Goal: Task Accomplishment & Management: Manage account settings

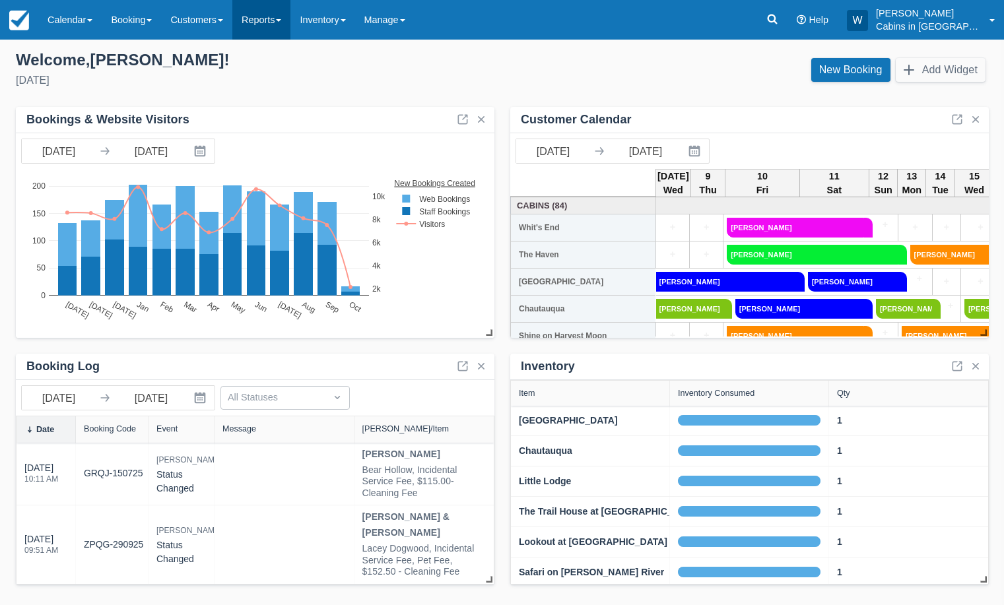
click at [277, 22] on link "Reports" at bounding box center [261, 20] width 58 height 40
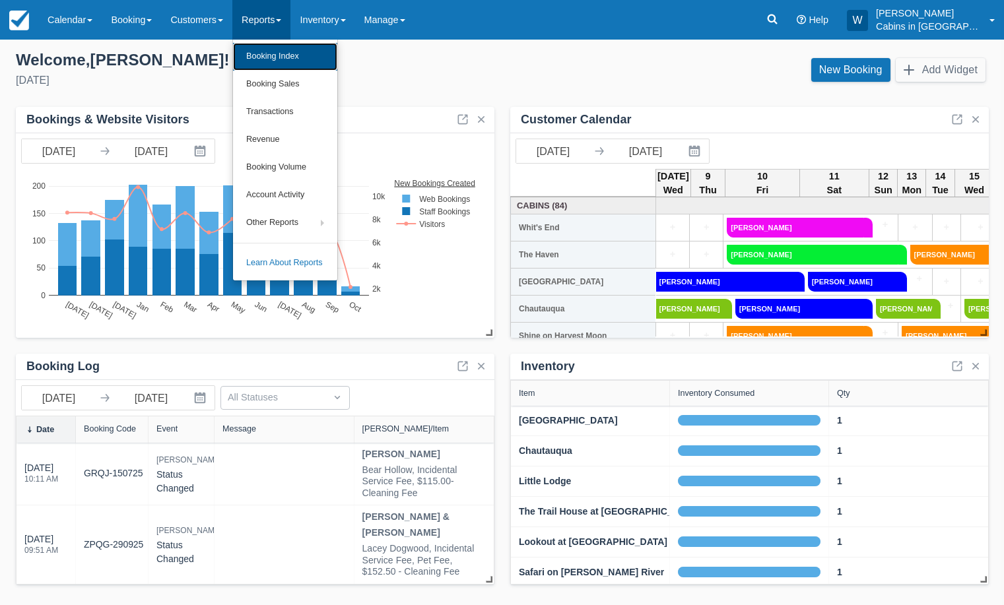
click at [282, 67] on link "Booking Index" at bounding box center [285, 57] width 104 height 28
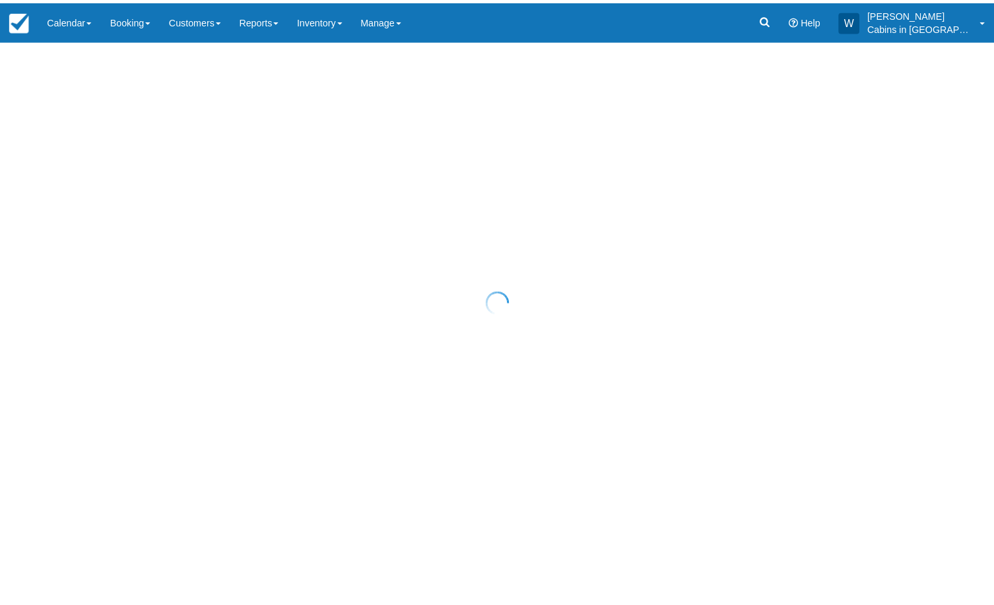
select select "25"
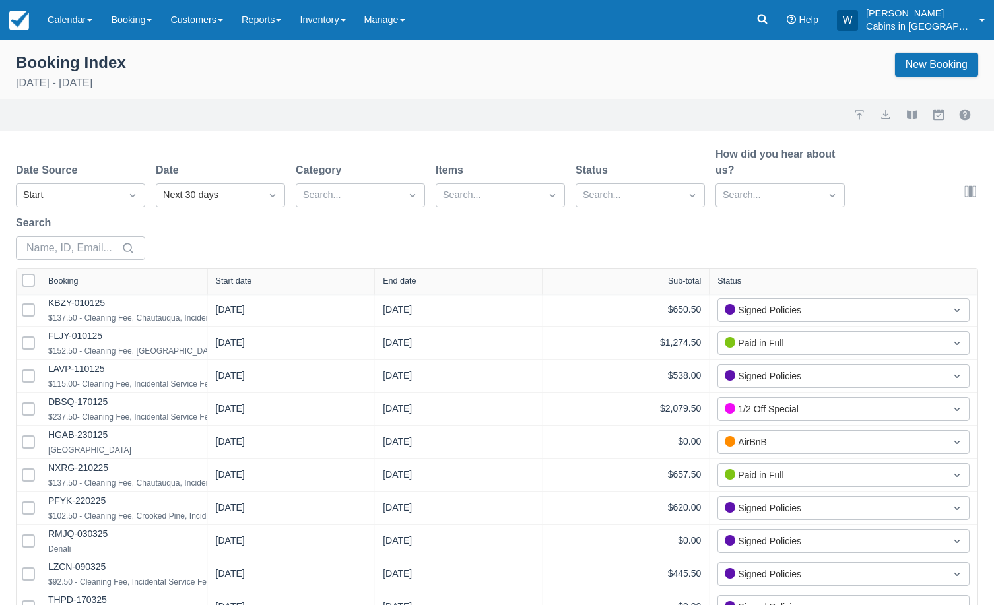
select select "25"
click at [125, 185] on div at bounding box center [133, 195] width 24 height 21
click at [106, 258] on div "Start" at bounding box center [80, 254] width 129 height 26
click at [235, 194] on div "Next 30 days" at bounding box center [208, 195] width 91 height 15
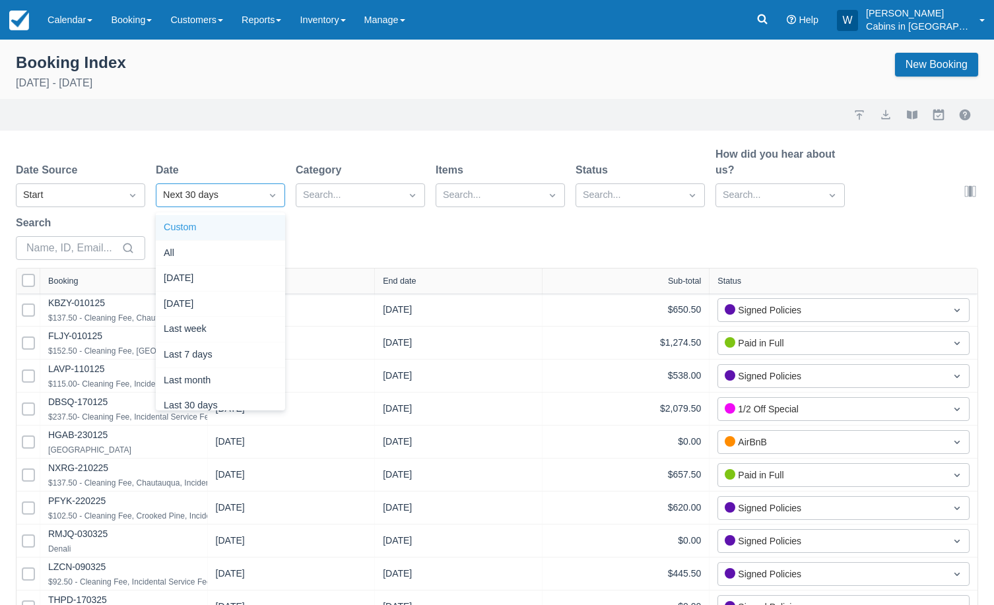
click at [236, 220] on div "Custom" at bounding box center [220, 228] width 129 height 26
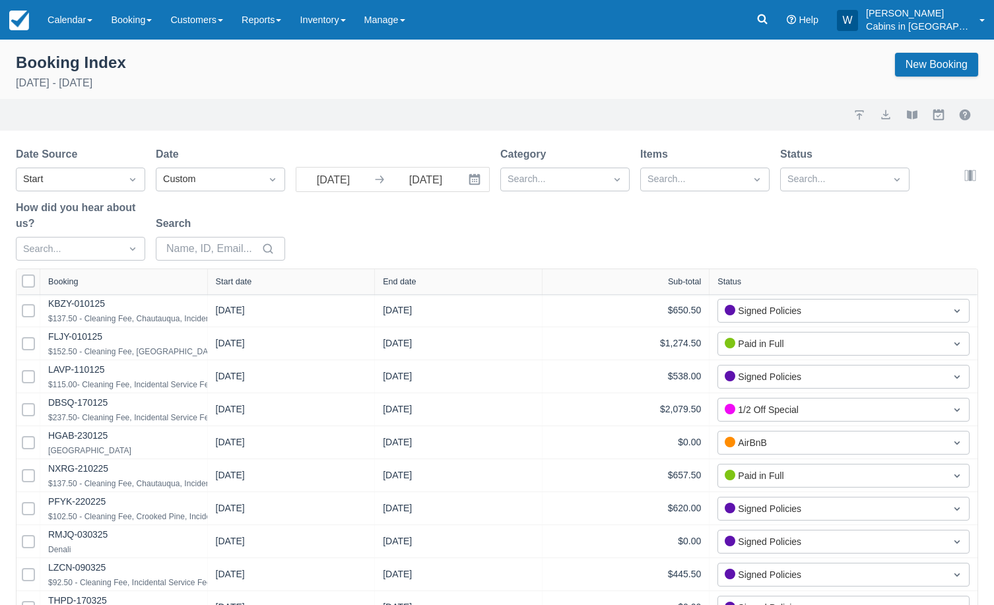
select select "25"
click at [324, 183] on input "[DATE]" at bounding box center [333, 180] width 74 height 24
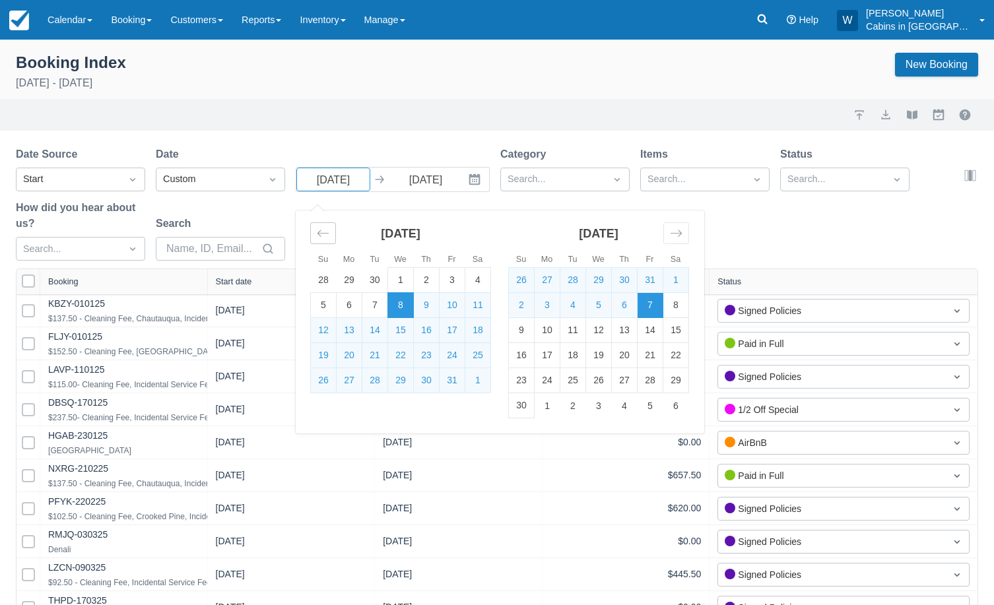
click at [325, 237] on icon "Move backward to switch to the previous month." at bounding box center [323, 233] width 13 height 13
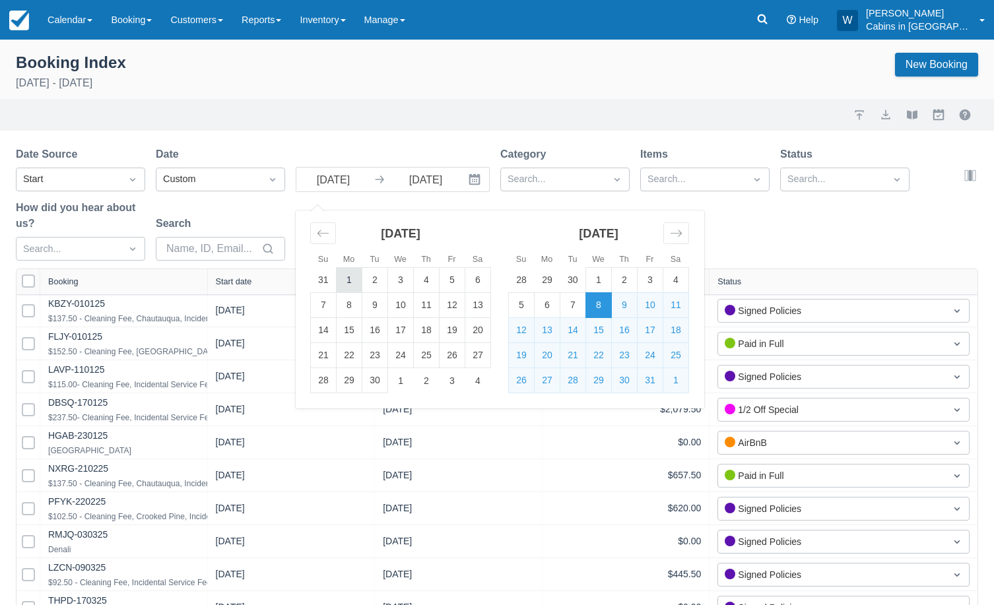
click at [349, 283] on td "1" at bounding box center [350, 280] width 26 height 25
type input "09/01/25"
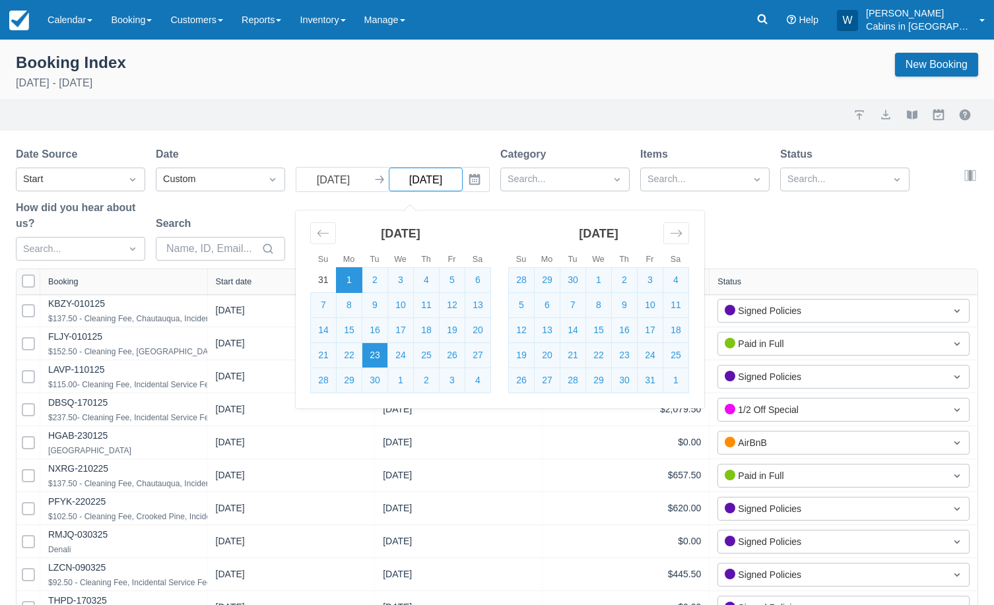
select select "25"
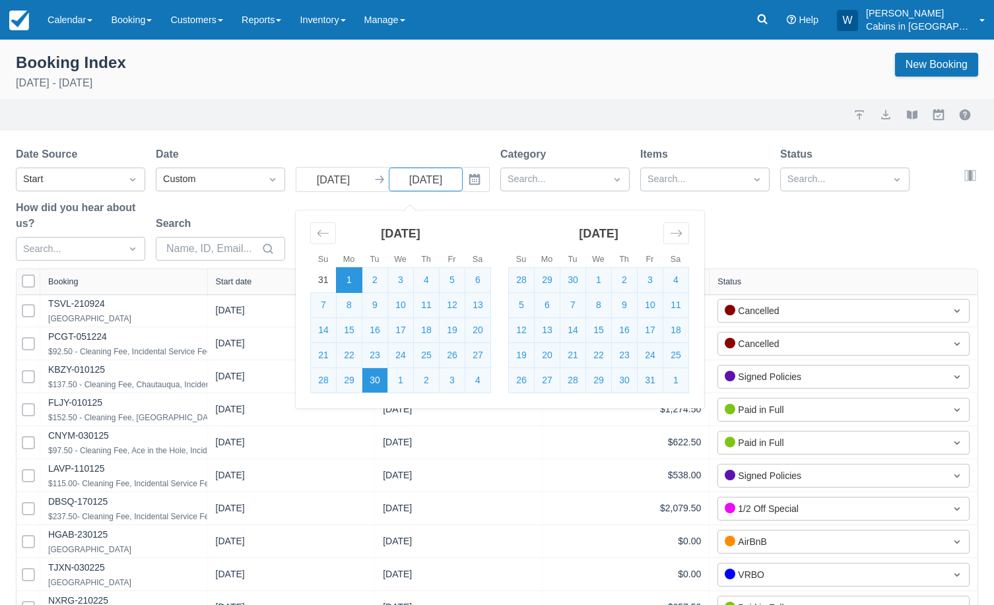
click at [382, 386] on td "30" at bounding box center [375, 380] width 26 height 25
type input "09/30/25"
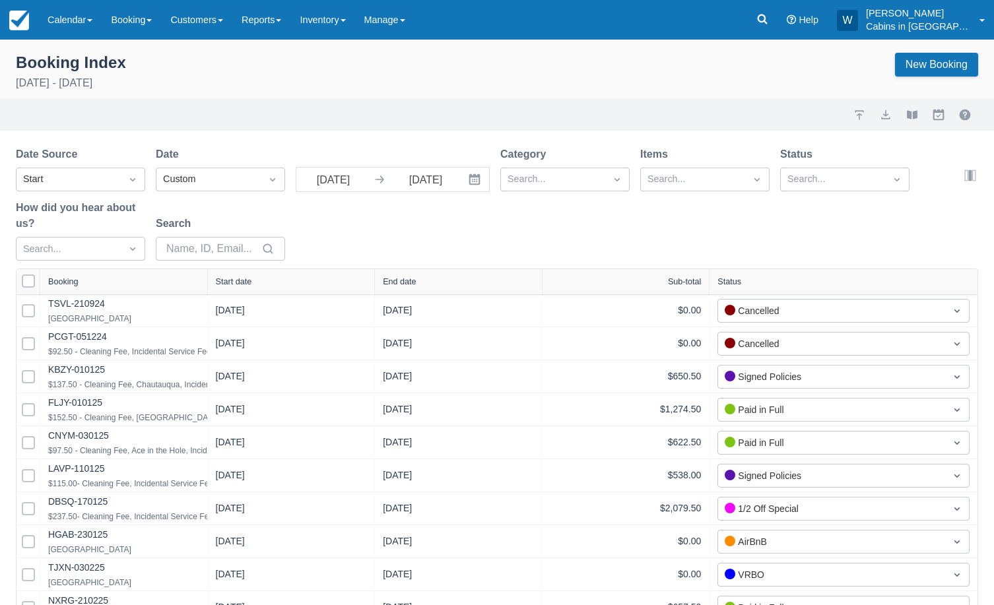
select select "25"
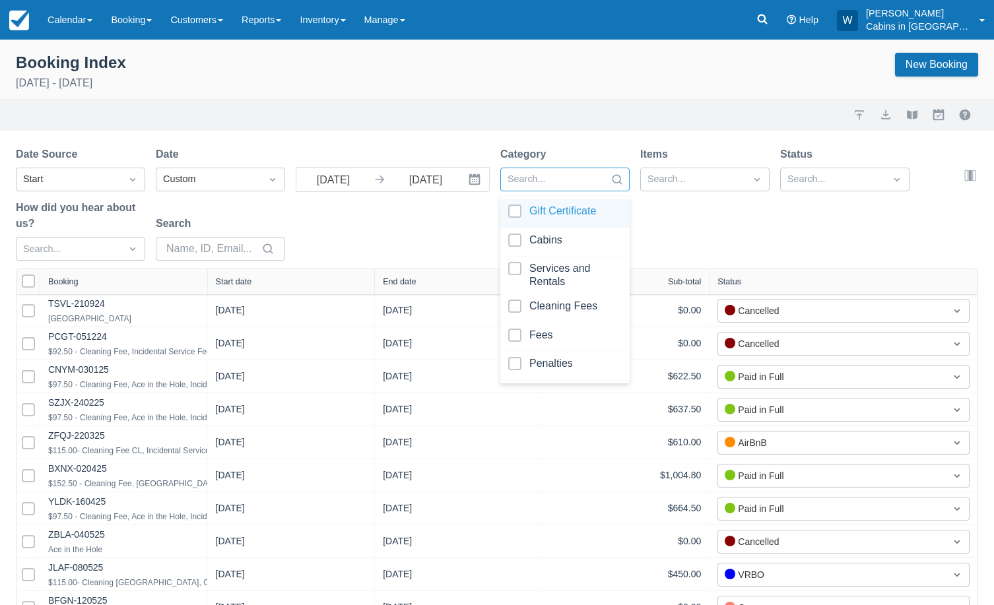
click at [590, 178] on div at bounding box center [553, 179] width 91 height 17
click at [520, 236] on div at bounding box center [565, 243] width 114 height 18
select select "25"
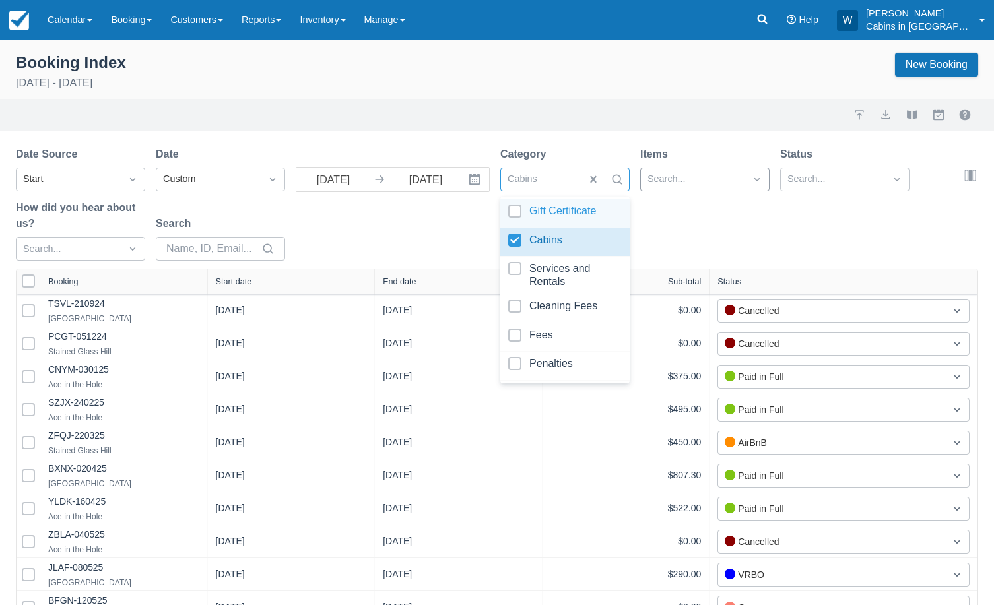
click at [706, 174] on div at bounding box center [693, 179] width 91 height 17
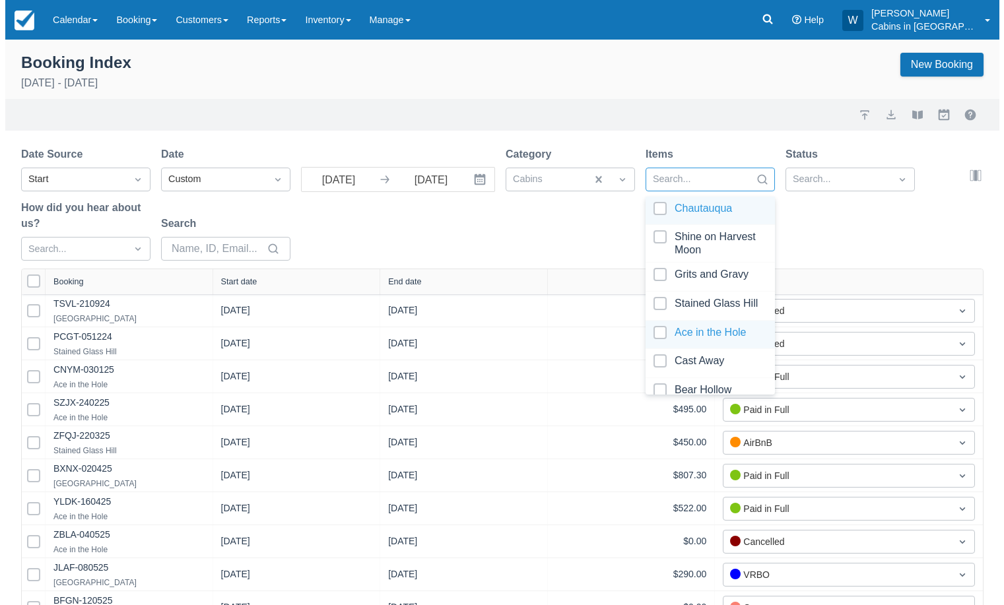
scroll to position [108, 0]
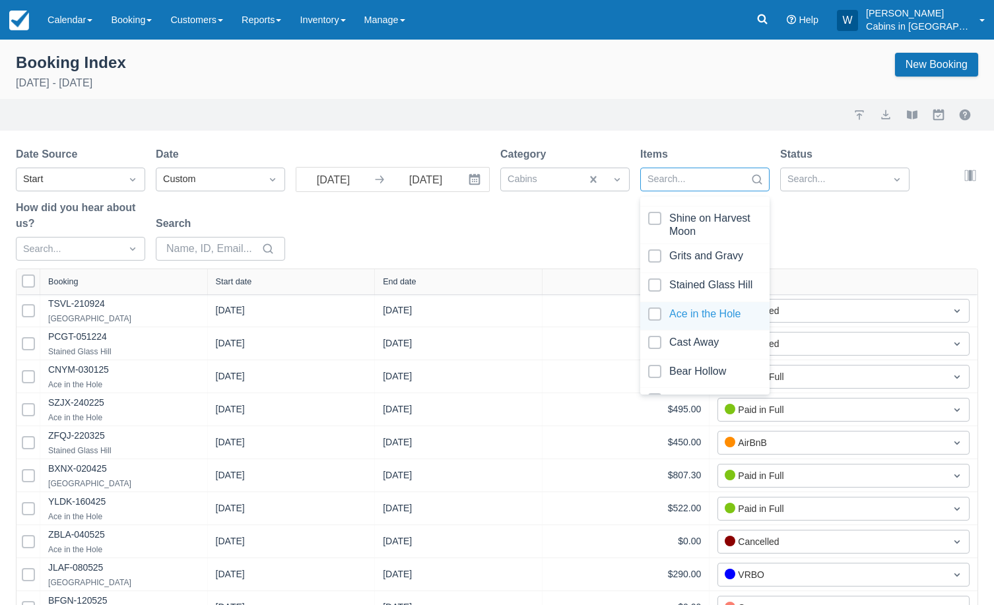
click at [658, 317] on div at bounding box center [705, 317] width 114 height 18
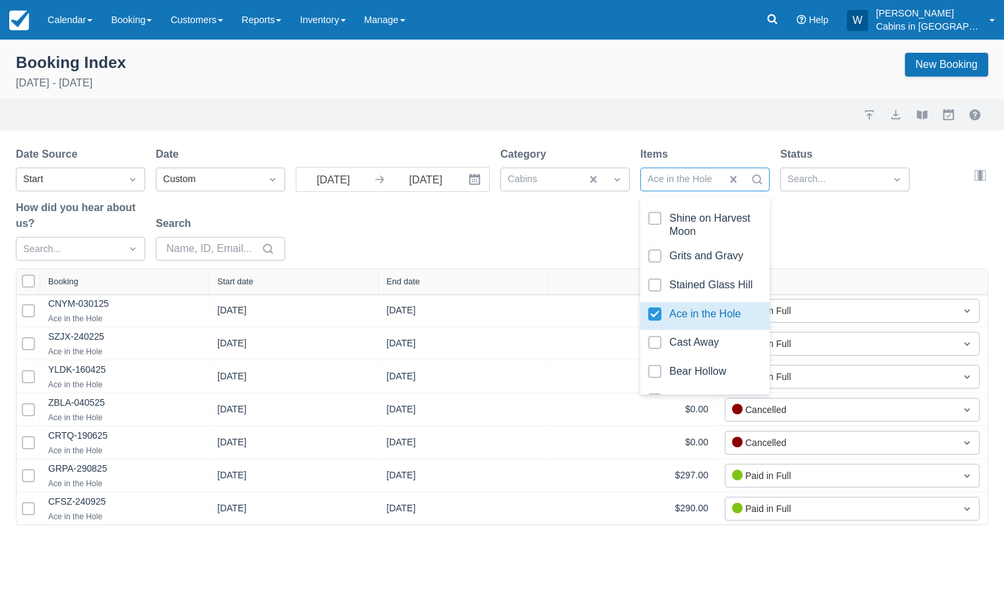
click at [590, 254] on div "Date Source Start Date Custom 09/01/25 Navigate forward to interact with the ca…" at bounding box center [494, 208] width 957 height 122
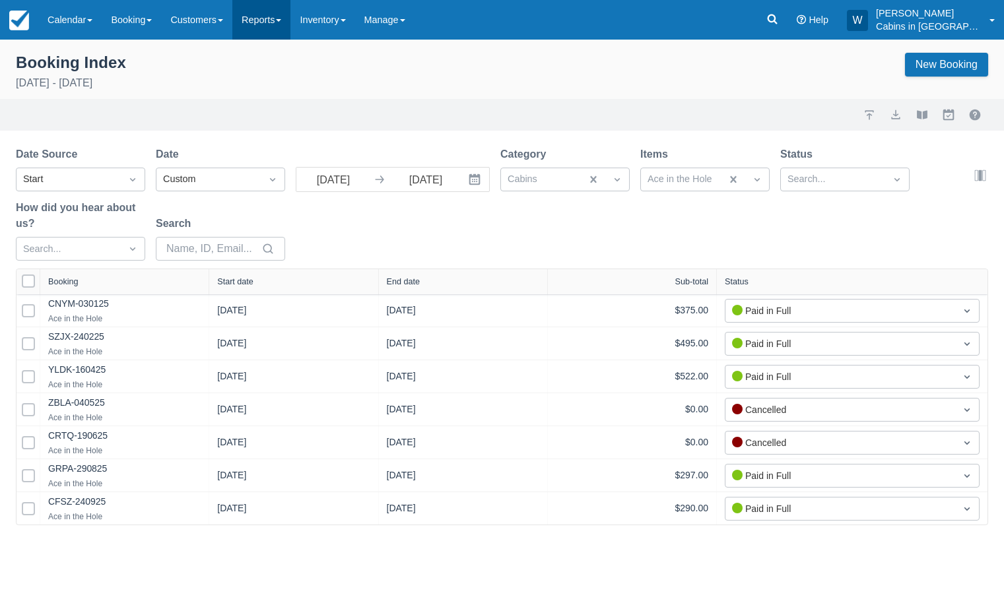
click at [281, 22] on span at bounding box center [278, 20] width 5 height 3
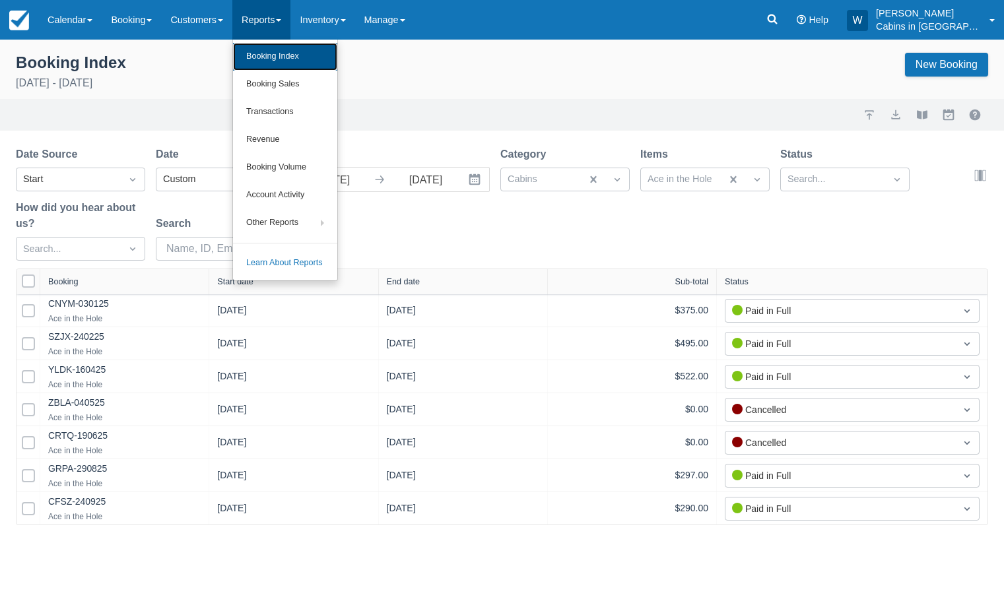
click at [287, 57] on link "Booking Index" at bounding box center [285, 57] width 104 height 28
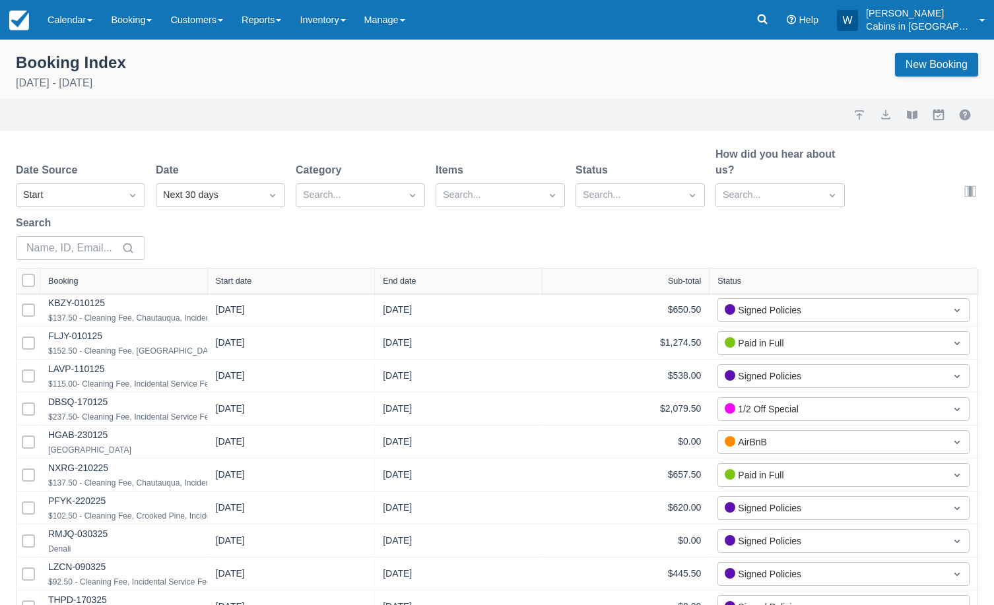
select select "25"
click at [103, 189] on div "Start" at bounding box center [68, 195] width 91 height 15
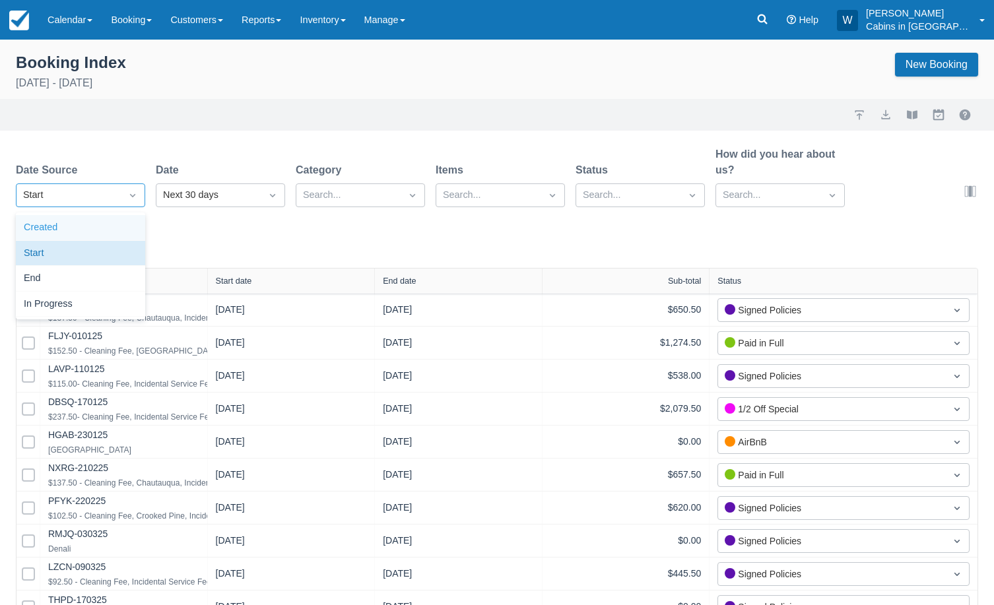
click at [98, 224] on div "Created" at bounding box center [80, 228] width 129 height 26
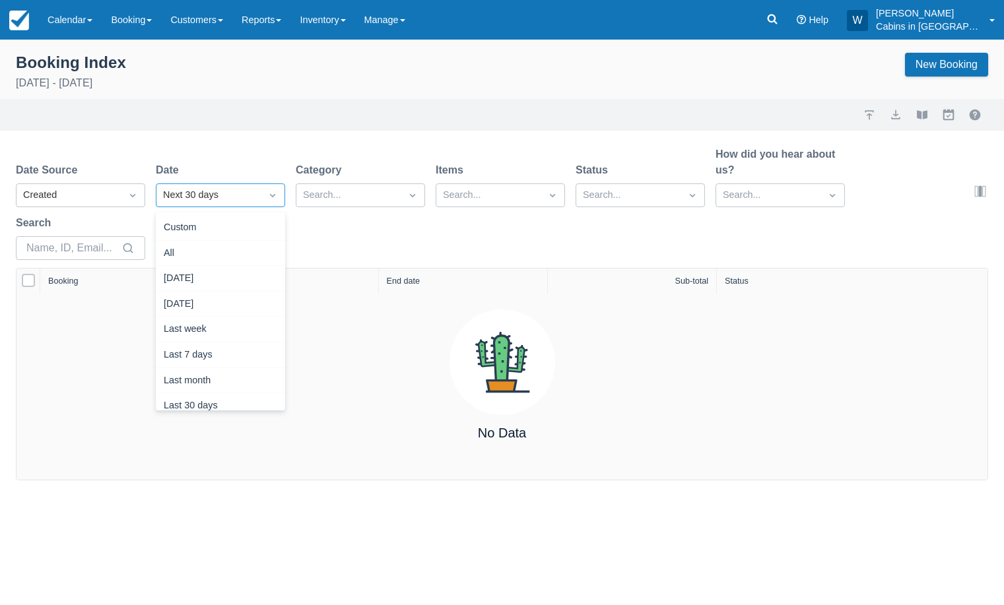
click at [216, 195] on div "Next 30 days" at bounding box center [208, 195] width 91 height 15
click at [219, 275] on div "[DATE]" at bounding box center [220, 279] width 129 height 26
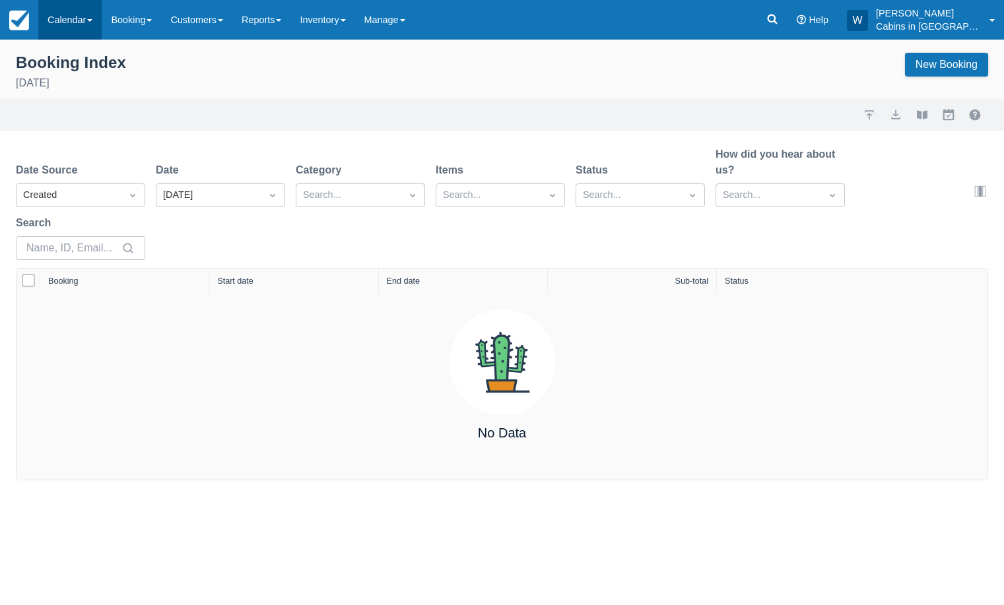
click at [75, 11] on link "Calendar" at bounding box center [69, 20] width 63 height 40
click at [69, 81] on link "Customer" at bounding box center [91, 85] width 104 height 28
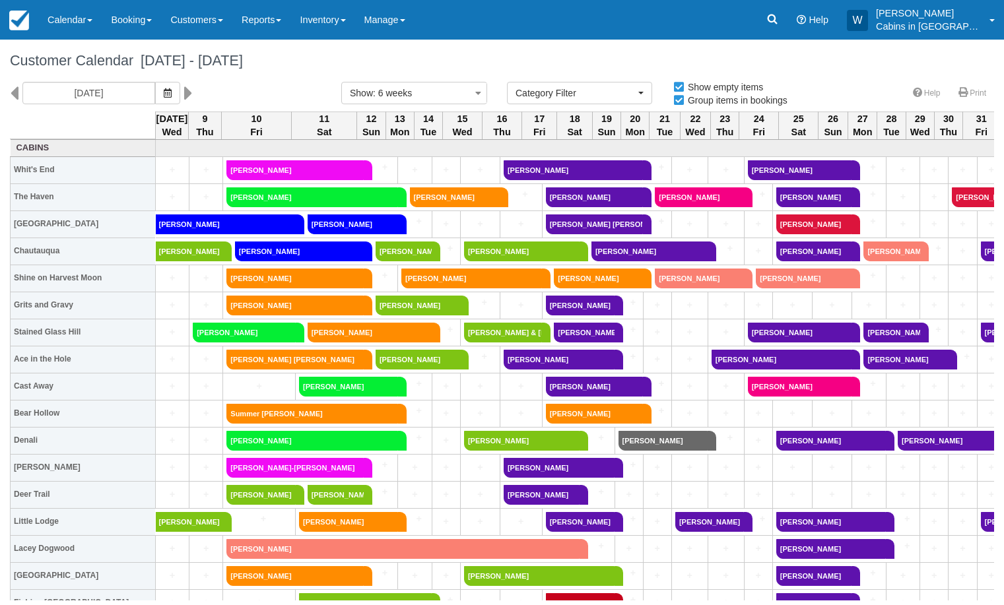
select select
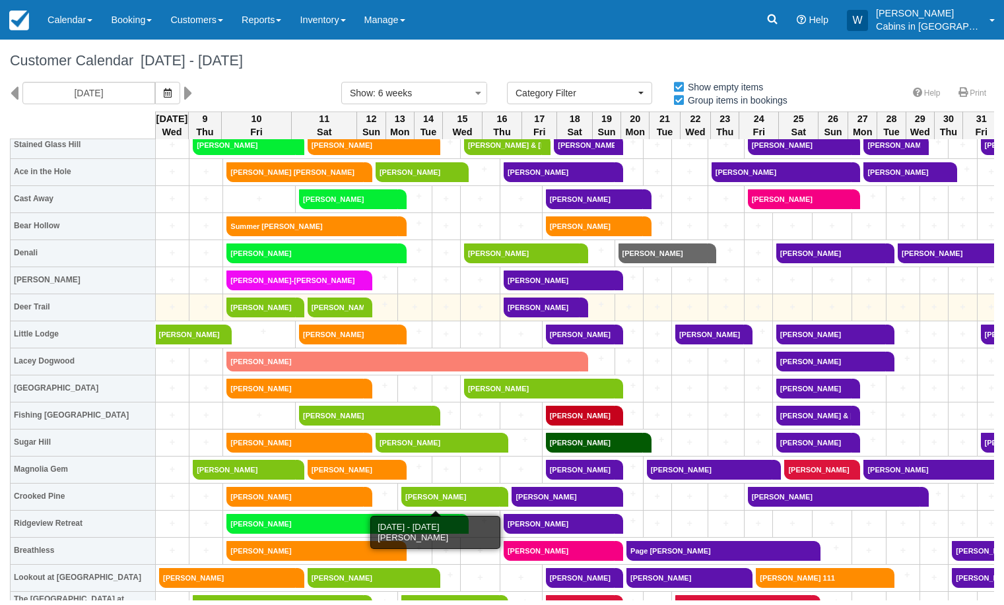
scroll to position [189, 0]
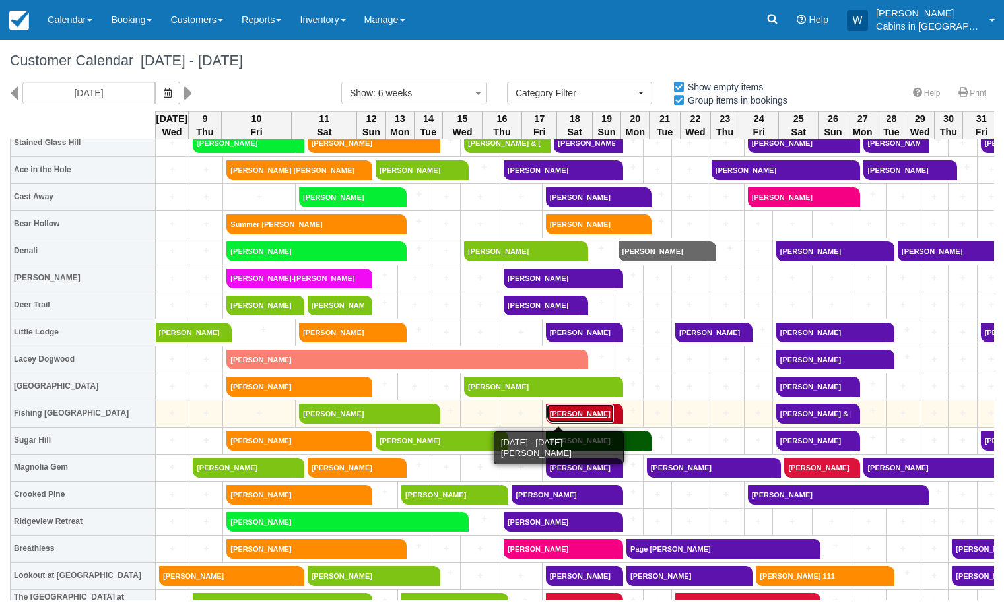
click at [561, 412] on link "Amy Telles" at bounding box center [580, 414] width 69 height 20
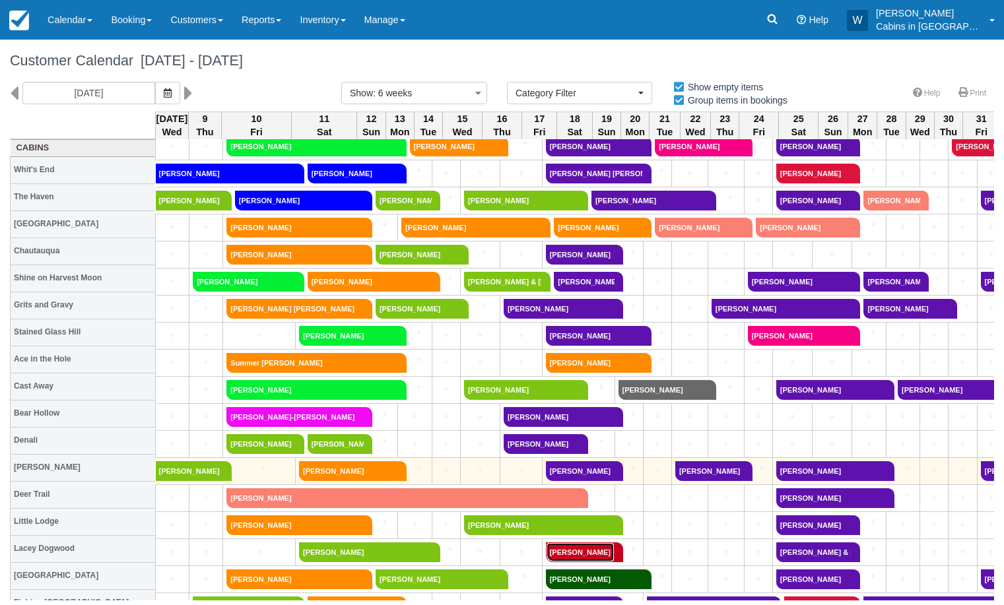
scroll to position [0, 0]
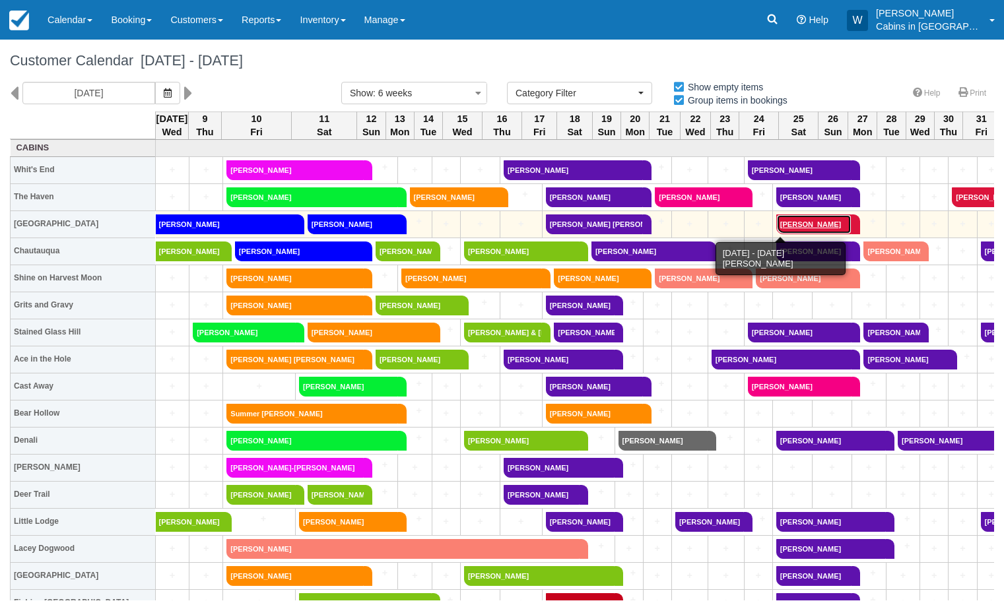
click at [776, 223] on link "Robert Bovaird" at bounding box center [814, 225] width 76 height 20
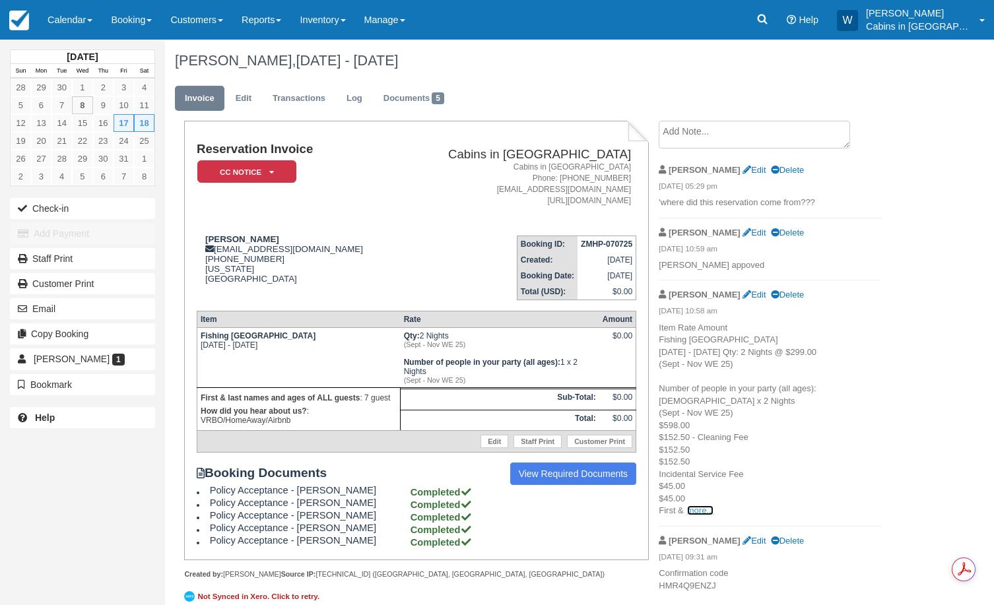
click at [699, 510] on link "more..." at bounding box center [700, 511] width 26 height 10
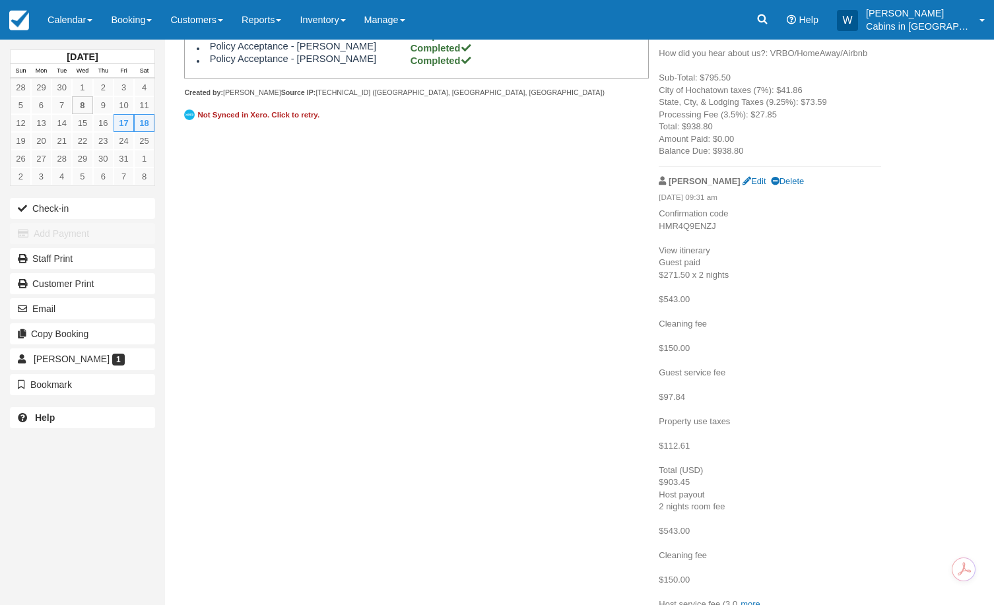
scroll to position [497, 0]
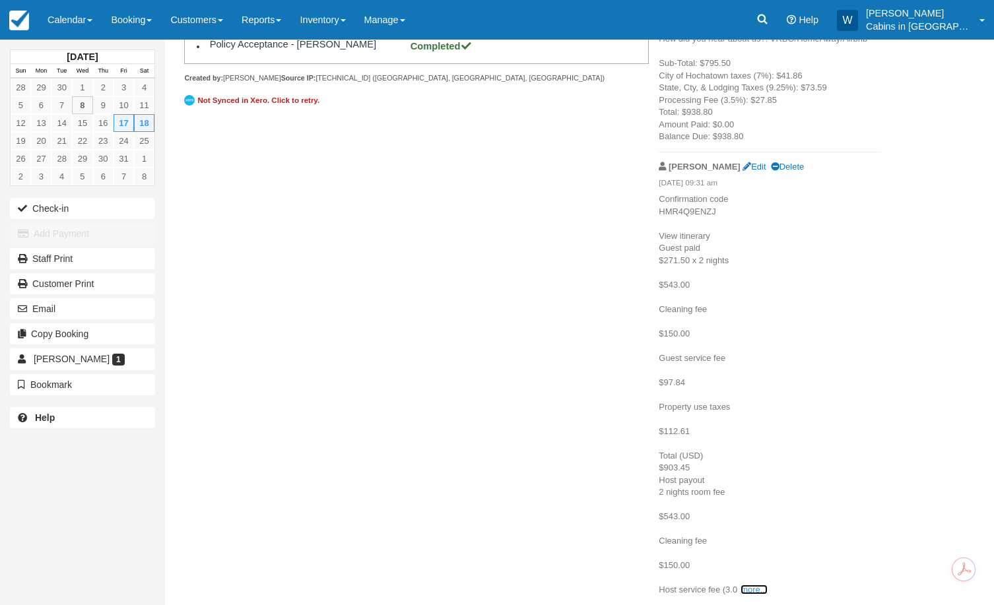
click at [753, 592] on link "more..." at bounding box center [754, 590] width 26 height 10
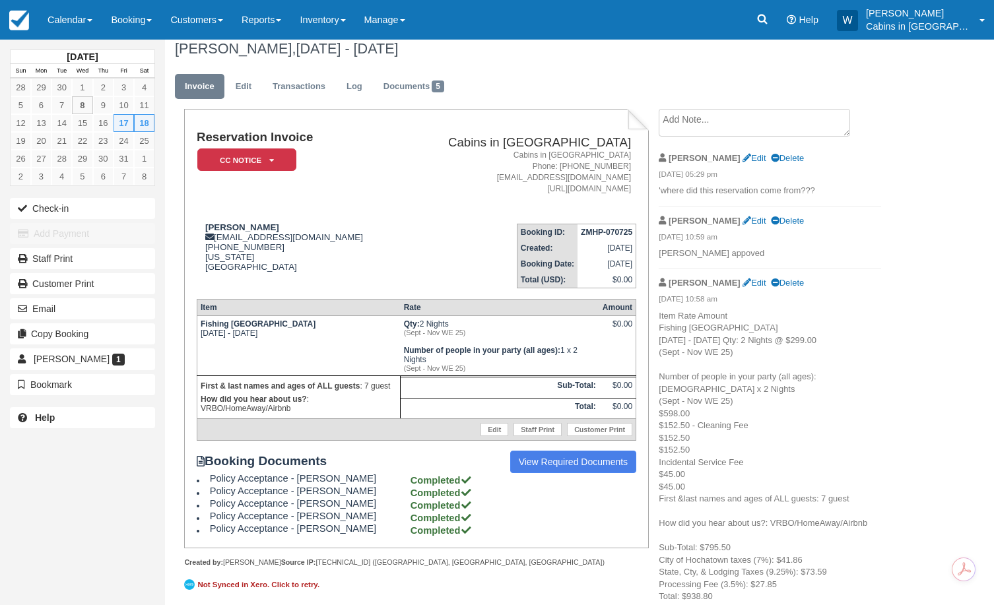
scroll to position [0, 0]
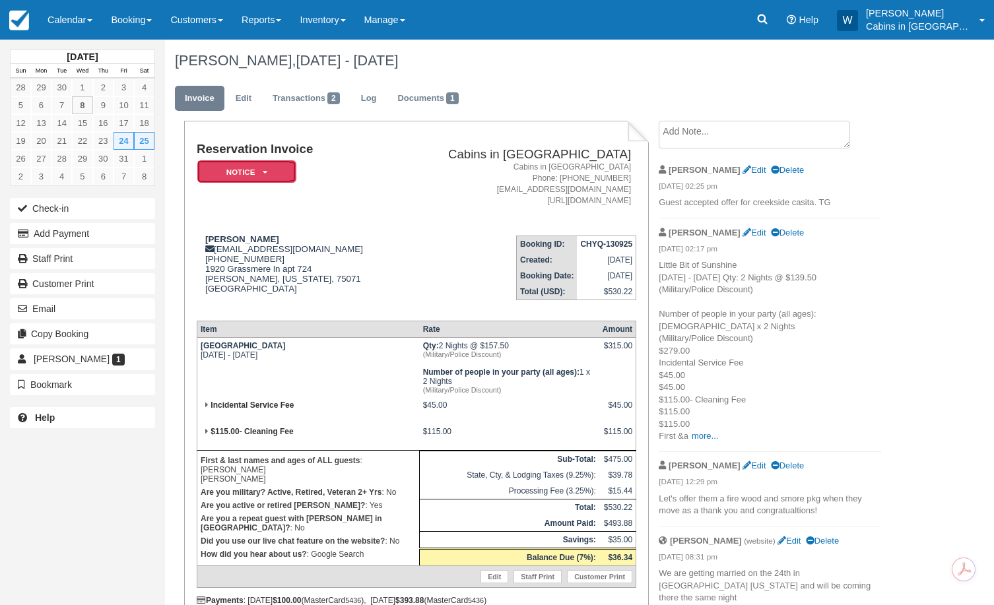
click at [276, 167] on em "Notice" at bounding box center [246, 171] width 99 height 23
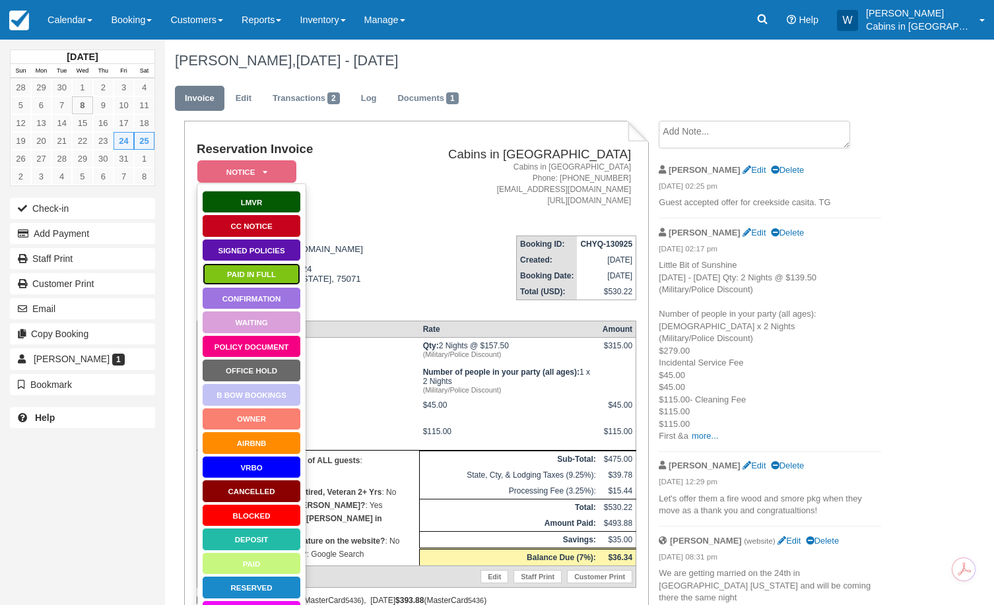
click at [254, 271] on link "Paid in Full" at bounding box center [251, 274] width 99 height 23
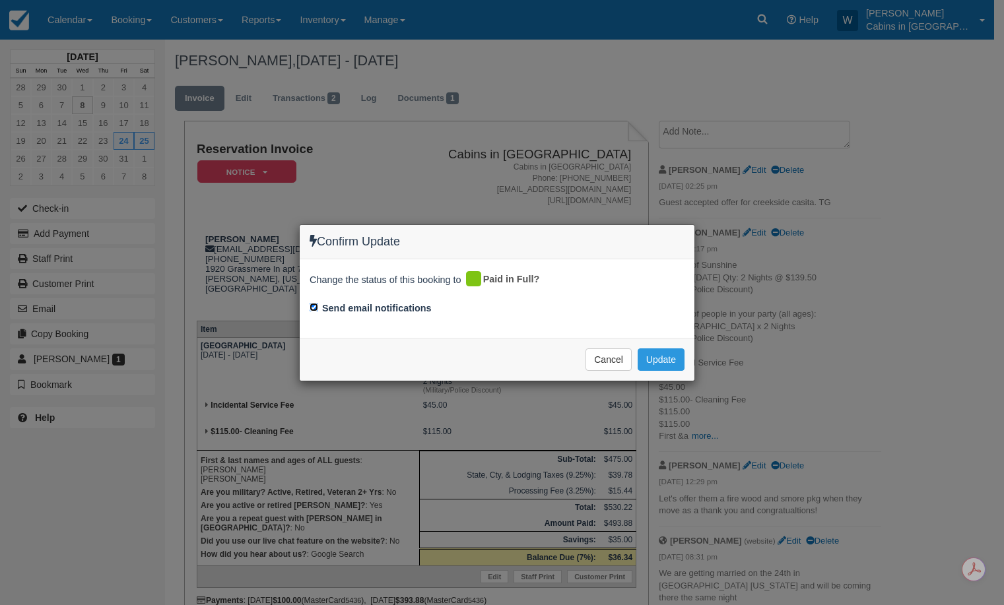
click at [312, 305] on input "Send email notifications" at bounding box center [314, 307] width 9 height 9
checkbox input "false"
click at [664, 359] on button "Update" at bounding box center [661, 360] width 47 height 22
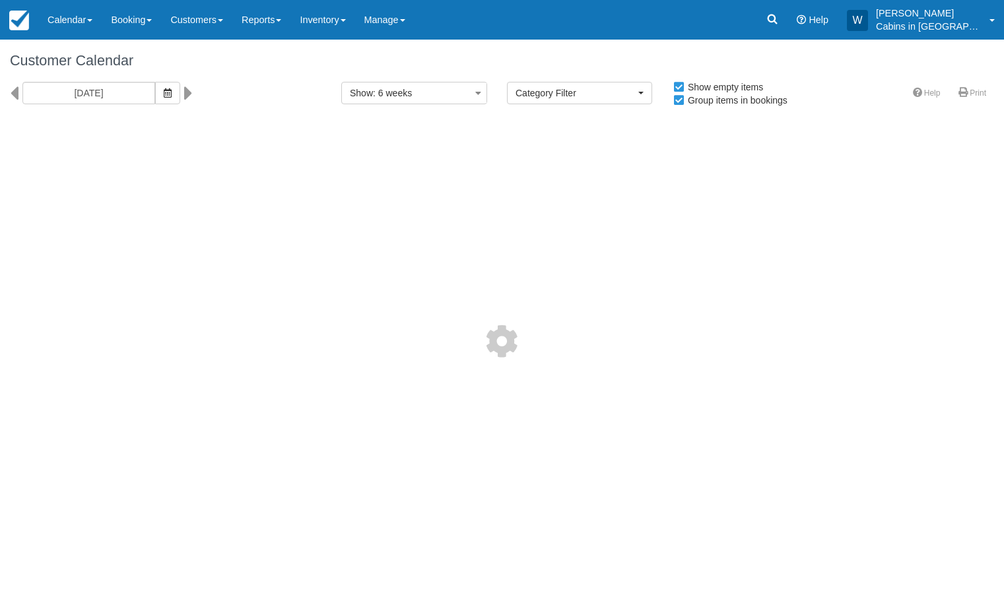
select select
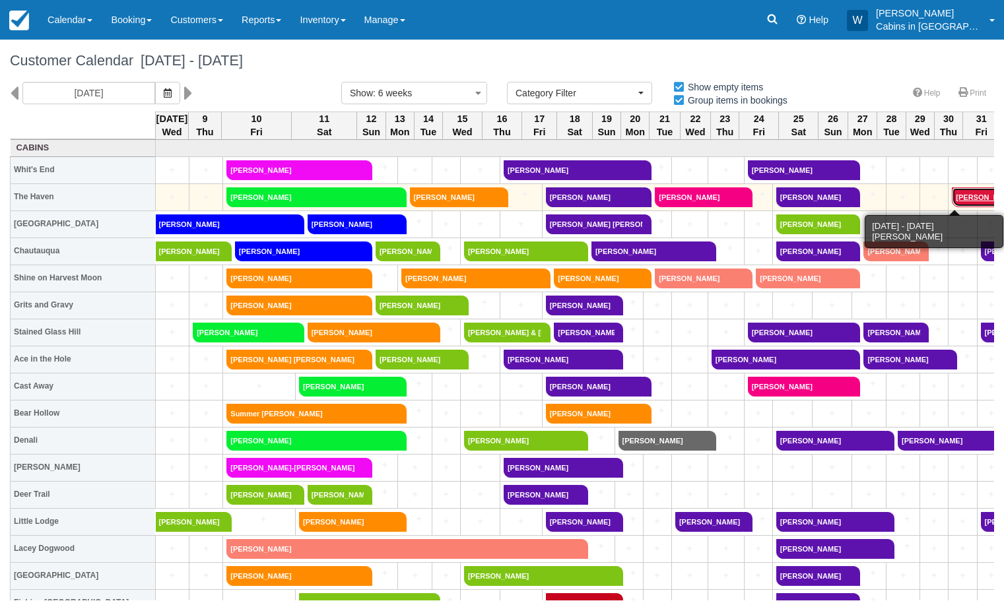
click at [952, 196] on link "[PERSON_NAME]" at bounding box center [997, 198] width 90 height 20
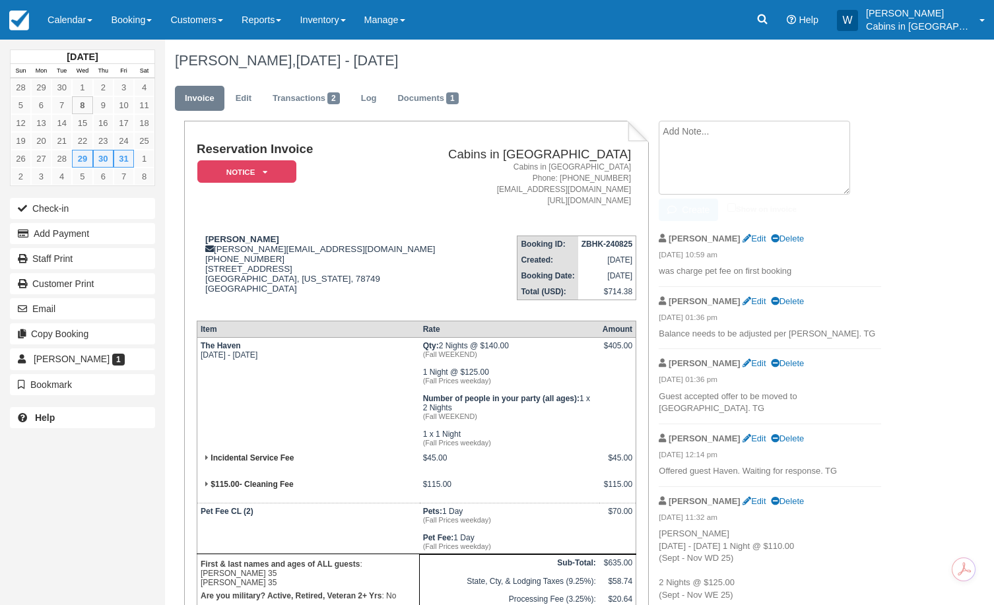
click at [704, 141] on textarea at bounding box center [754, 158] width 191 height 74
type textarea "NO balance due, this was a guest moving from THE NEST..."
click at [683, 206] on button "Create" at bounding box center [688, 210] width 59 height 22
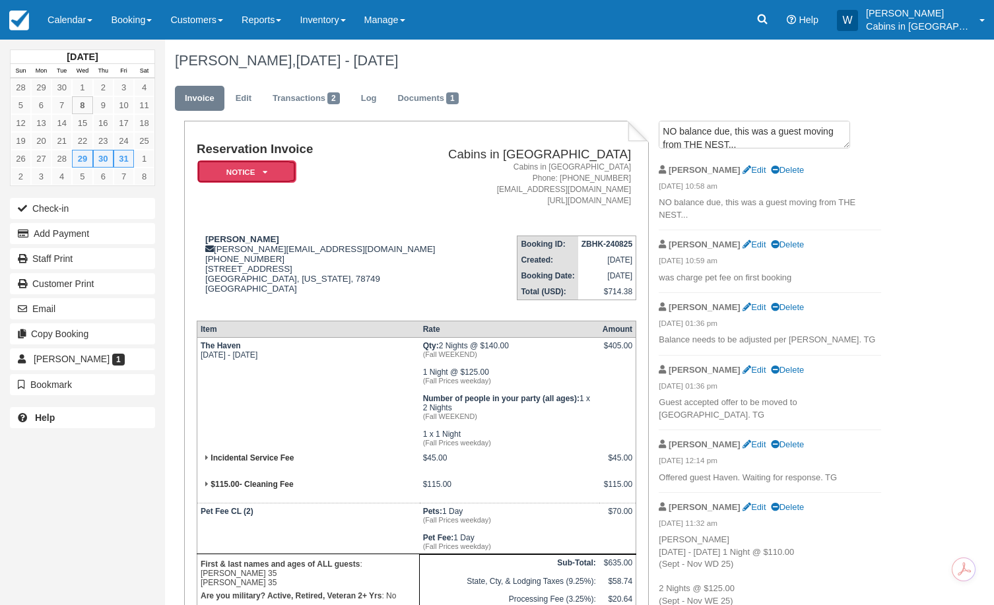
click at [270, 176] on em "Notice" at bounding box center [246, 171] width 99 height 23
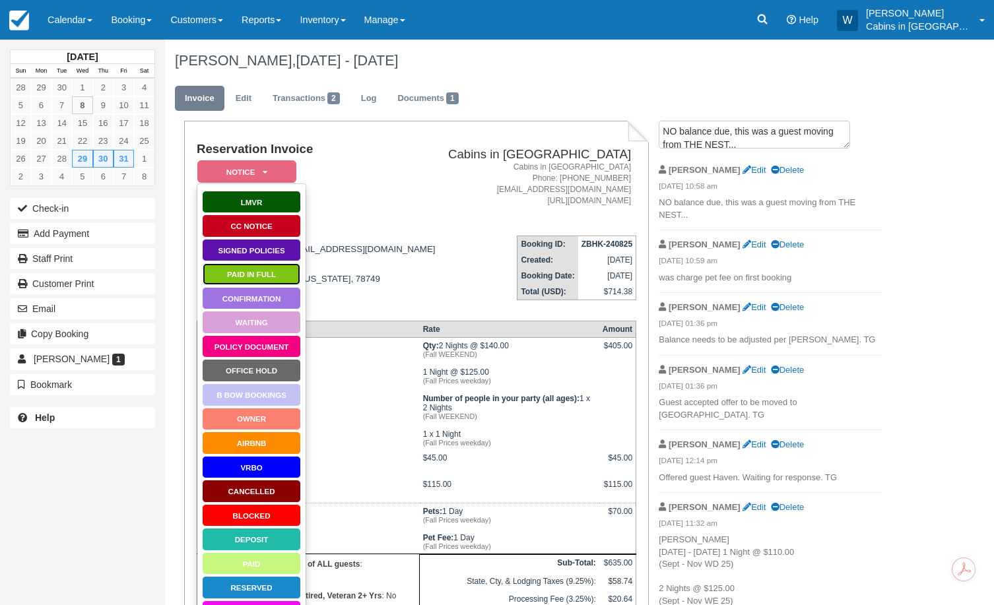
click at [247, 275] on link "Paid in Full" at bounding box center [251, 274] width 99 height 23
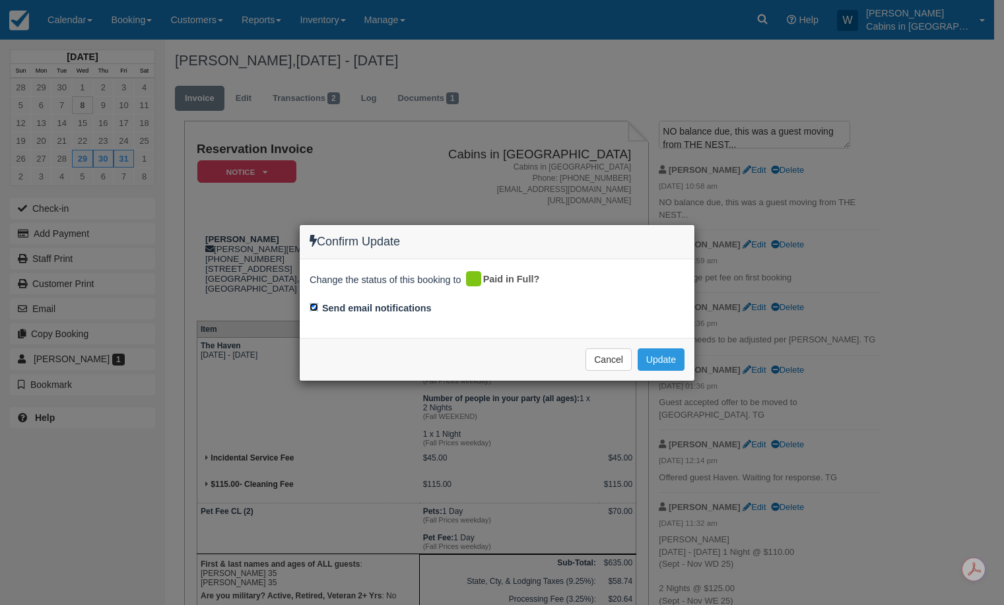
click at [313, 306] on input "Send email notifications" at bounding box center [314, 307] width 9 height 9
checkbox input "false"
click at [666, 362] on button "Update" at bounding box center [661, 360] width 47 height 22
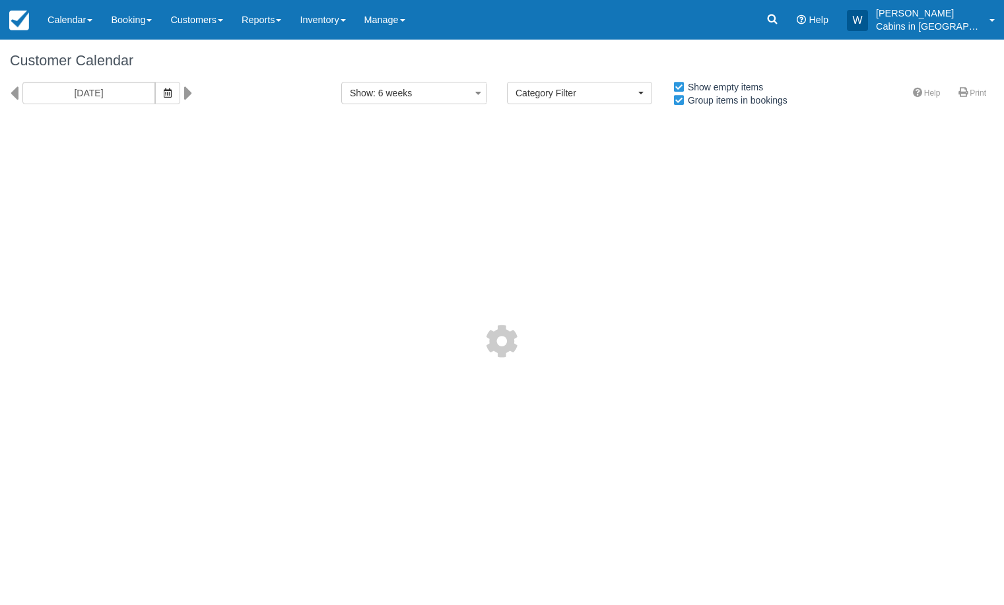
select select
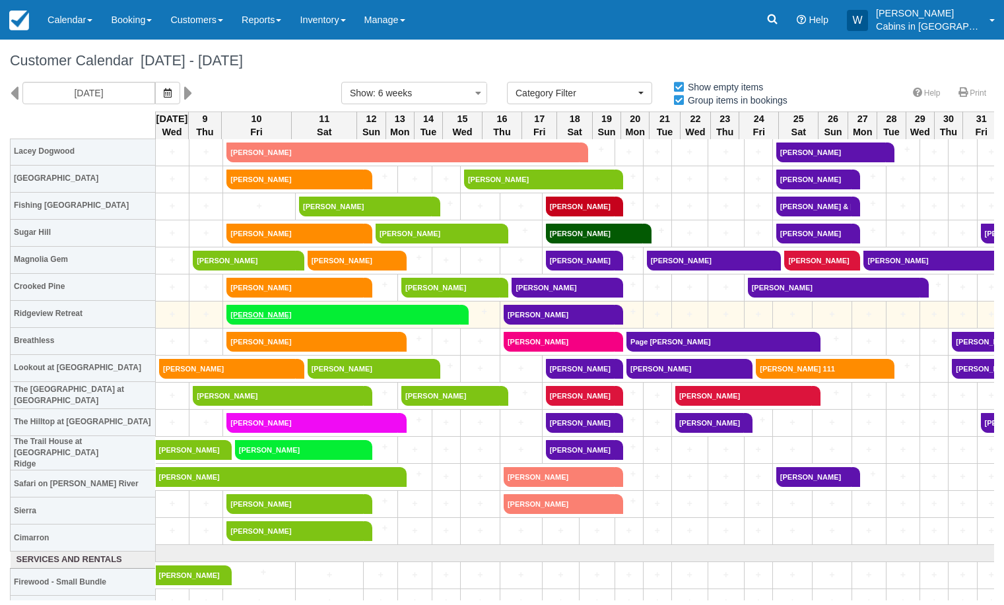
scroll to position [393, 0]
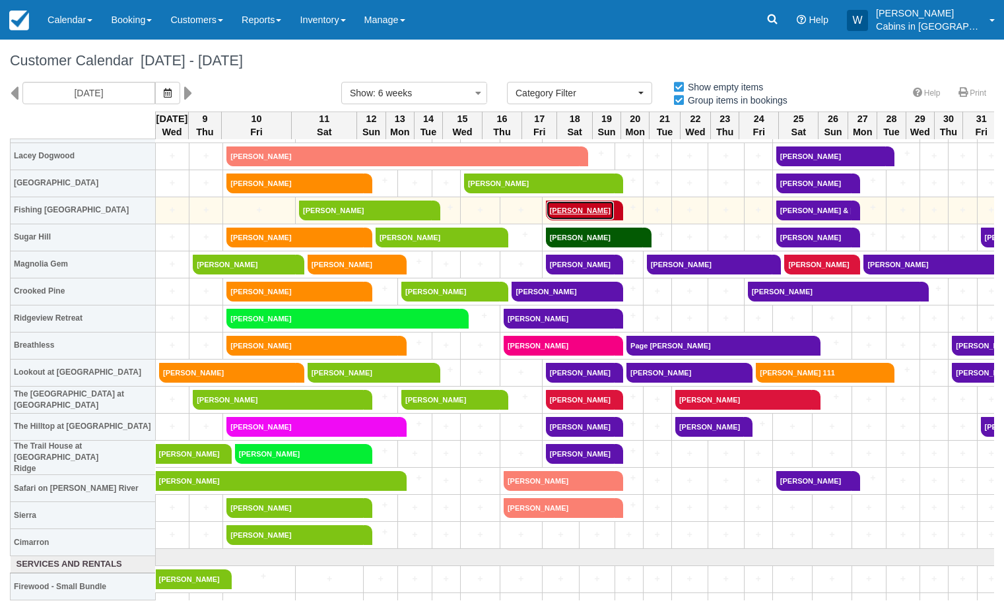
click at [557, 207] on link "Amy Telles" at bounding box center [580, 211] width 69 height 20
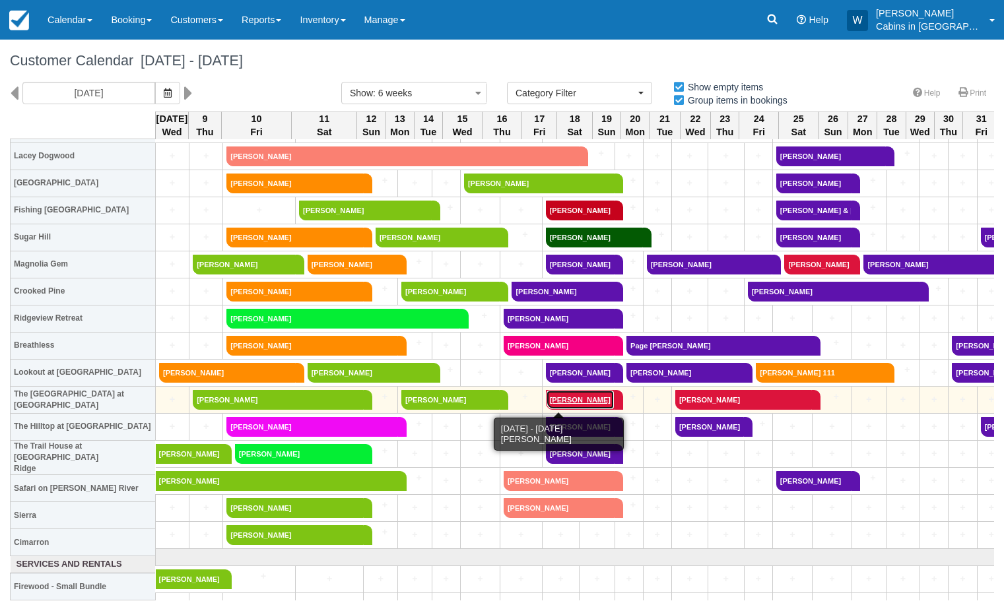
click at [547, 396] on link "Galan Allen" at bounding box center [580, 400] width 69 height 20
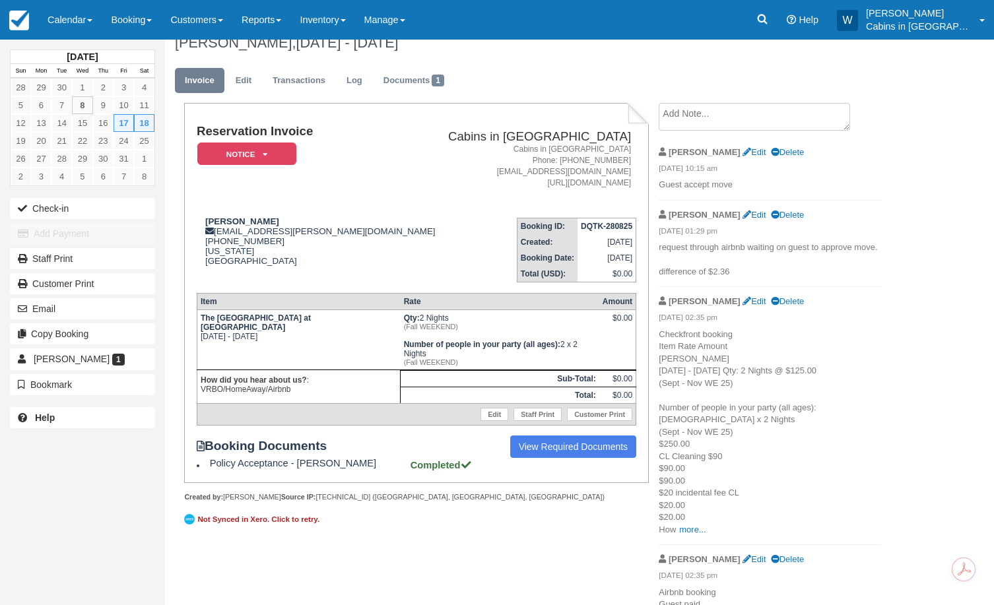
scroll to position [25, 0]
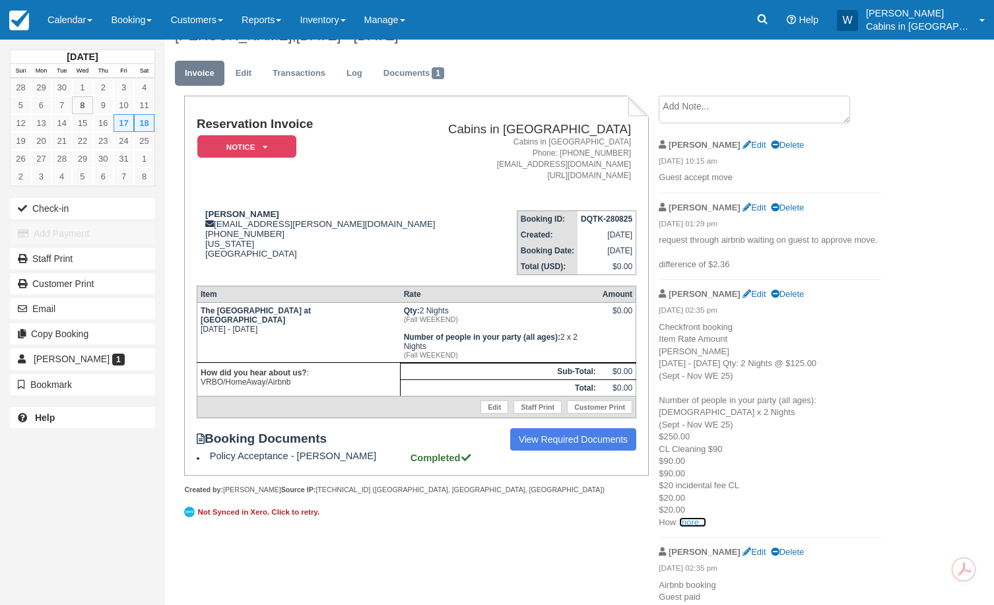
click at [695, 520] on link "more..." at bounding box center [692, 523] width 26 height 10
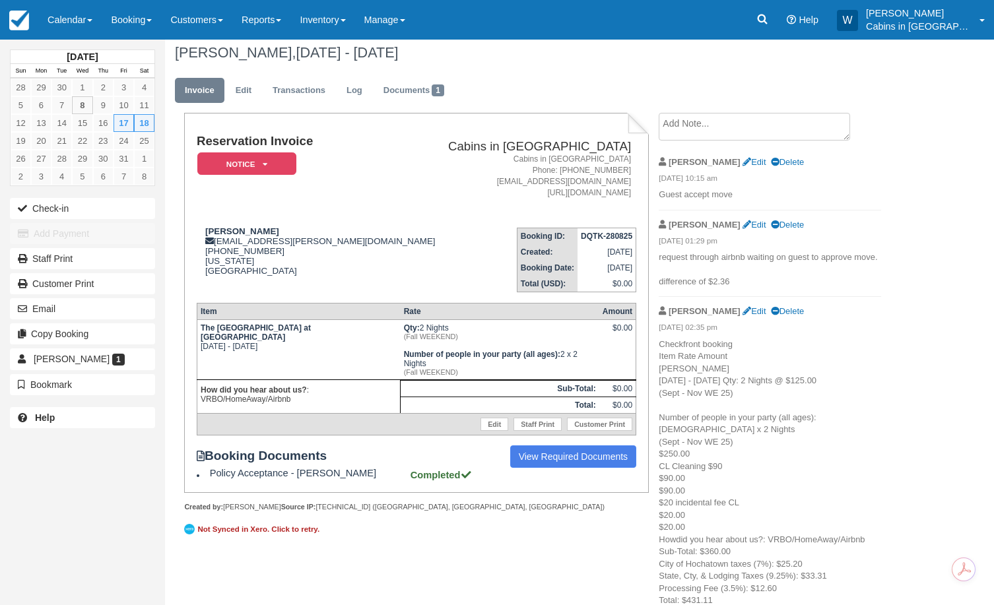
scroll to position [0, 0]
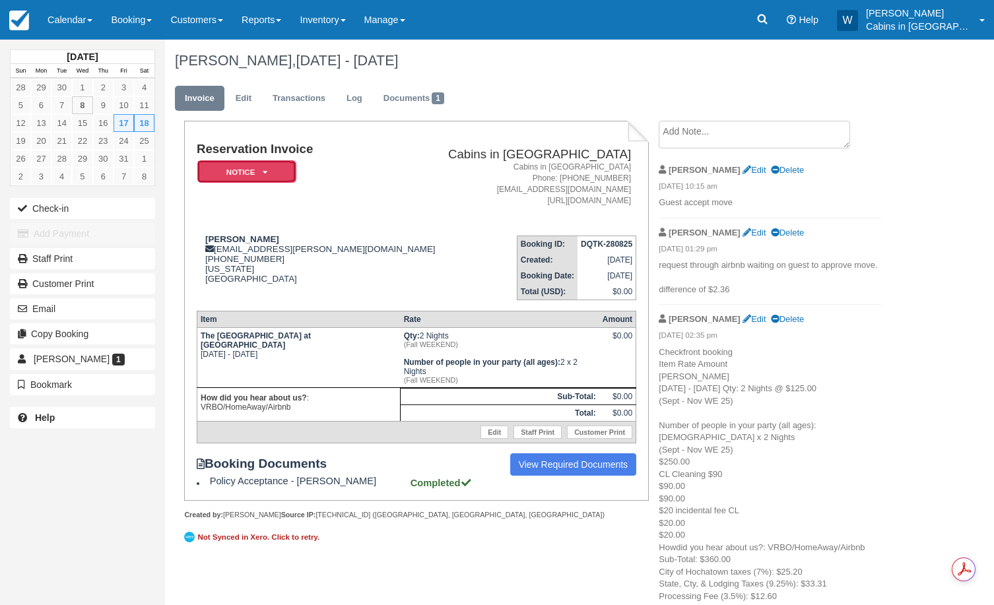
click at [271, 174] on em "Notice" at bounding box center [246, 171] width 99 height 23
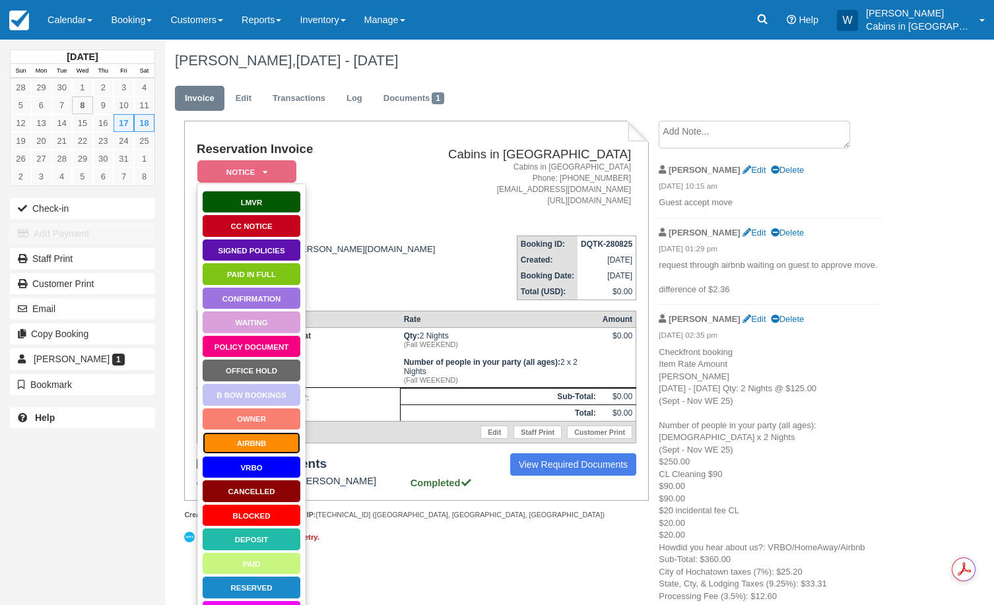
click at [253, 446] on link "AirBnB" at bounding box center [251, 443] width 99 height 23
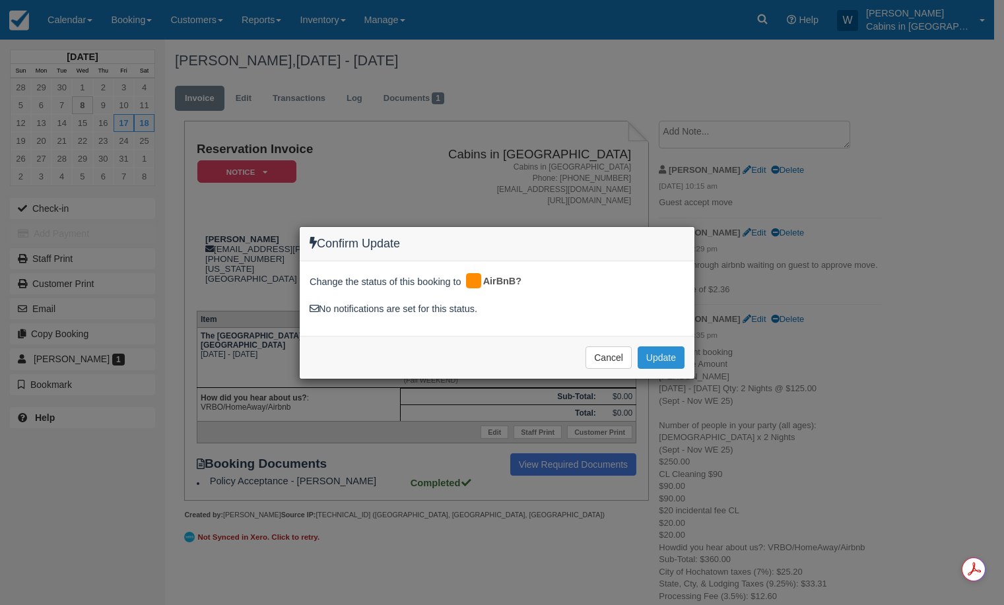
click at [672, 357] on button "Update" at bounding box center [661, 358] width 47 height 22
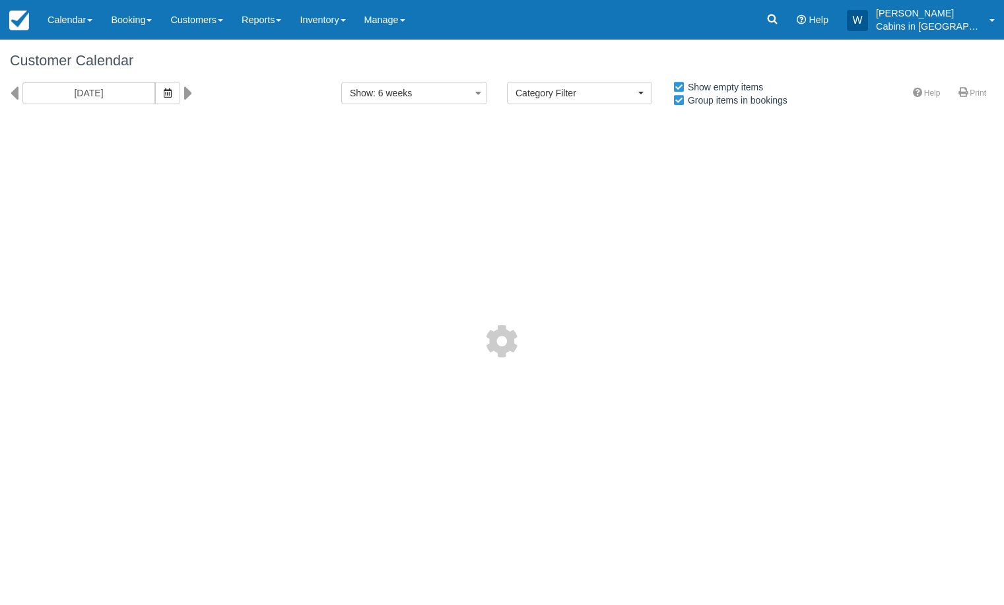
select select
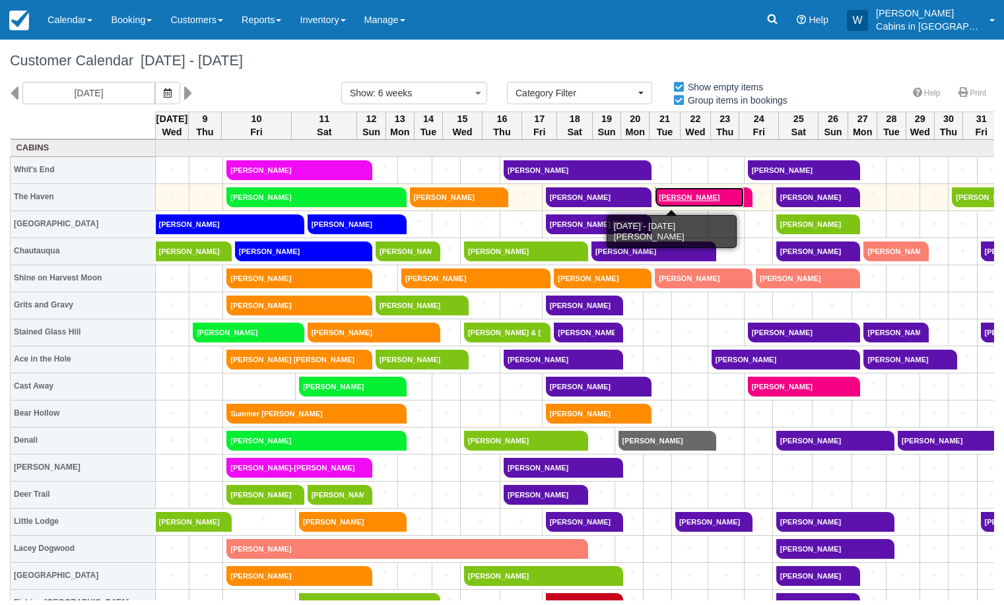
click at [656, 191] on link "[PERSON_NAME]" at bounding box center [699, 198] width 89 height 20
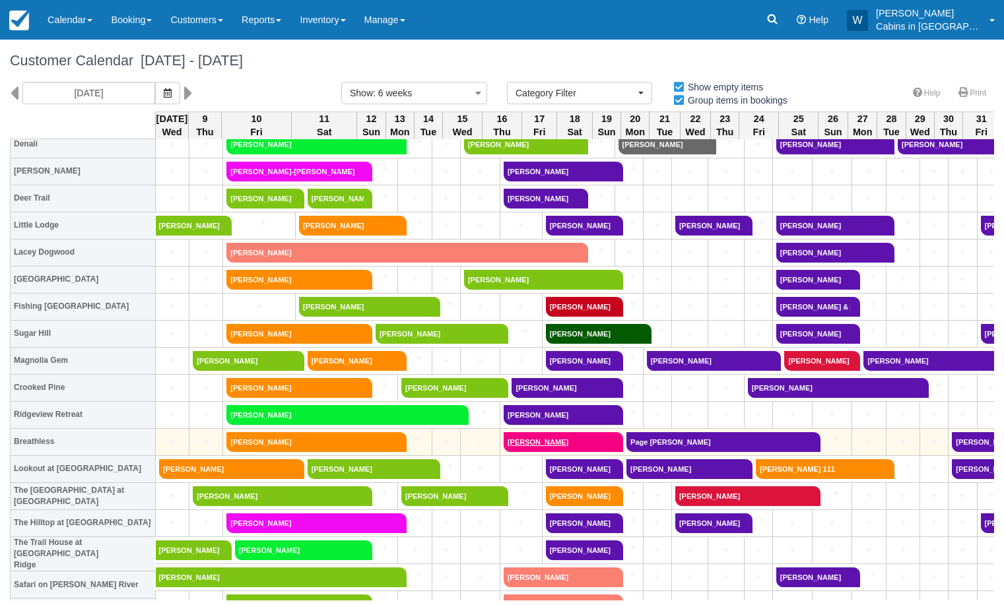
scroll to position [298, 0]
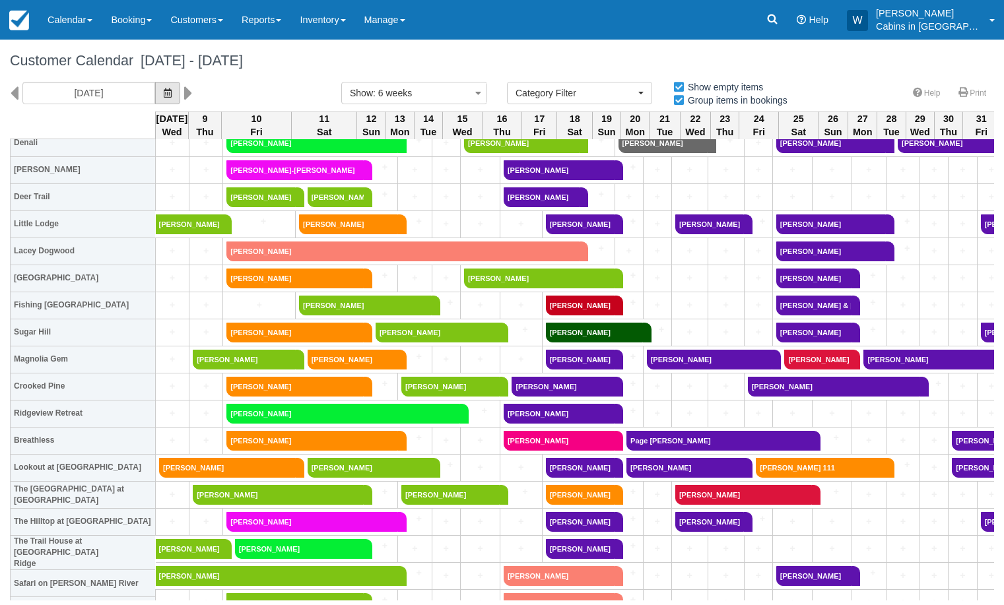
click at [164, 89] on icon "button" at bounding box center [168, 92] width 8 height 9
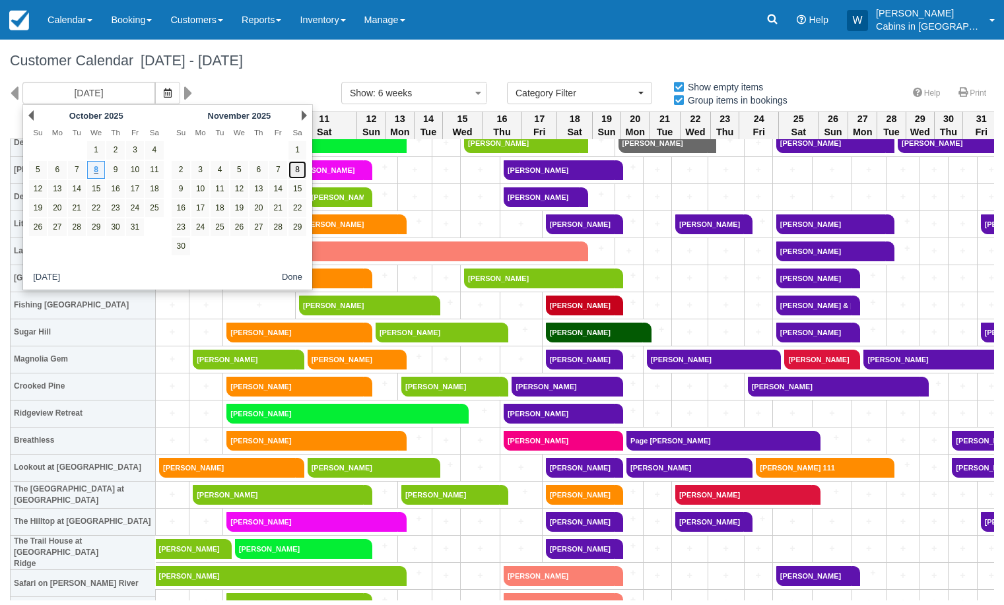
click at [295, 170] on link "8" at bounding box center [298, 170] width 18 height 18
type input "11/08/25"
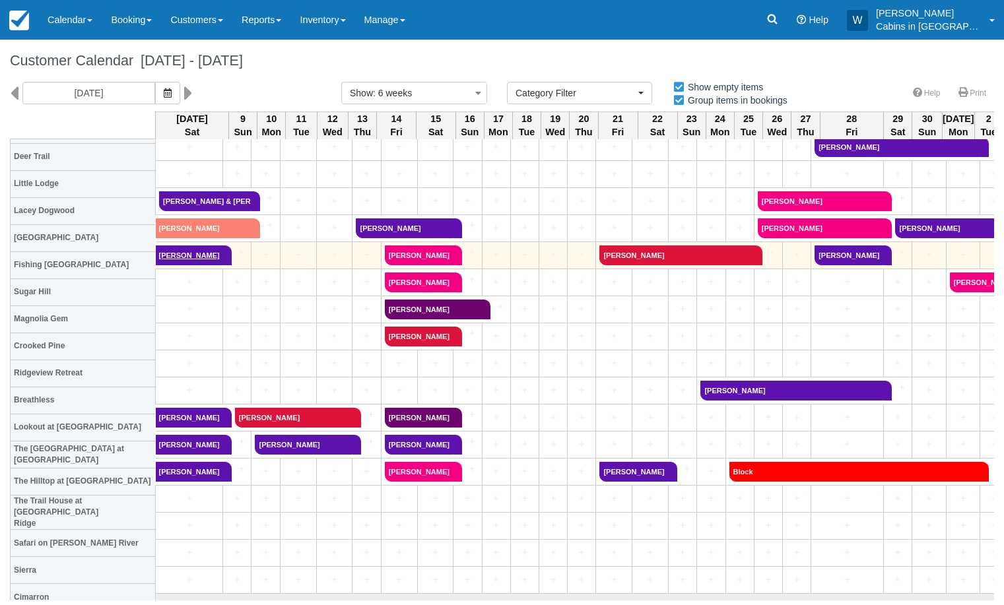
scroll to position [359, 0]
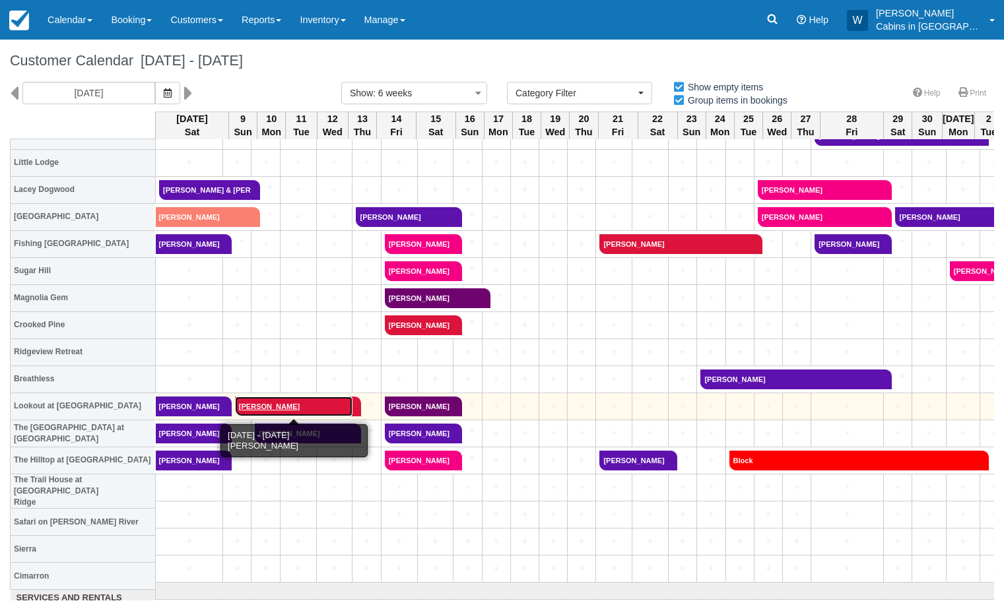
click at [284, 407] on link "Marvin Russell" at bounding box center [294, 407] width 118 height 20
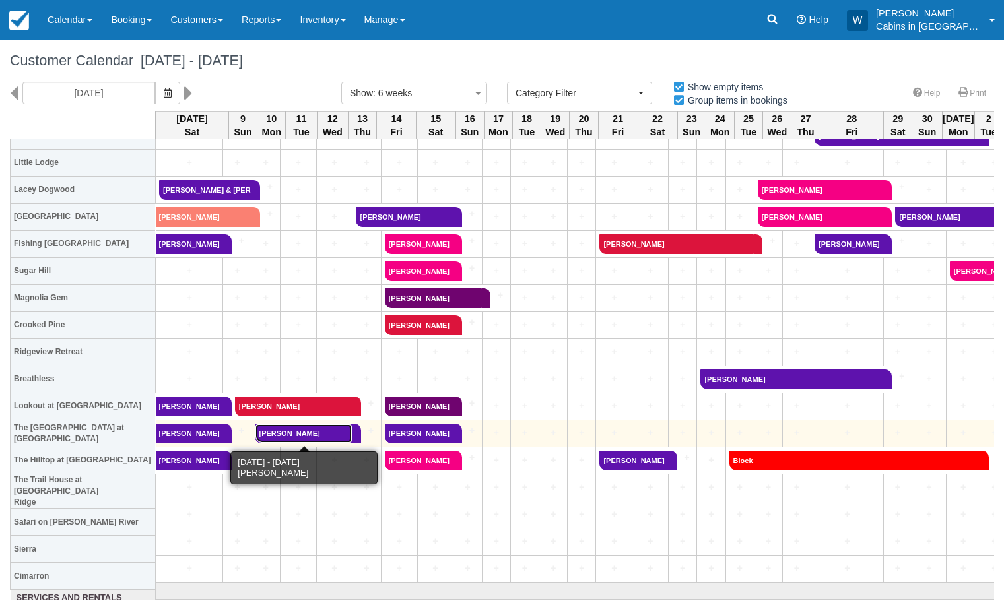
click at [300, 435] on link "Jacqueline Smith" at bounding box center [303, 434] width 97 height 20
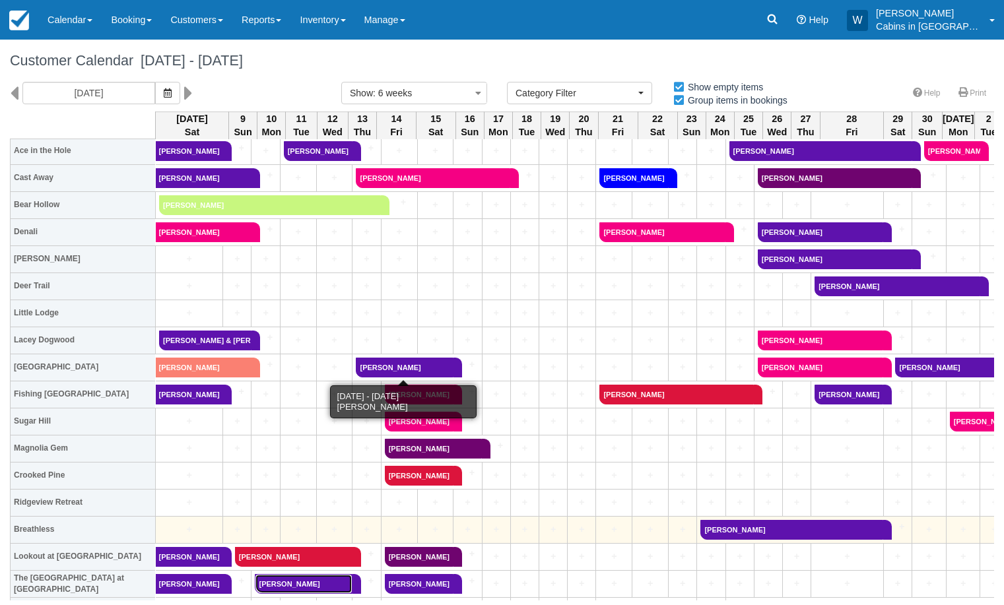
scroll to position [0, 0]
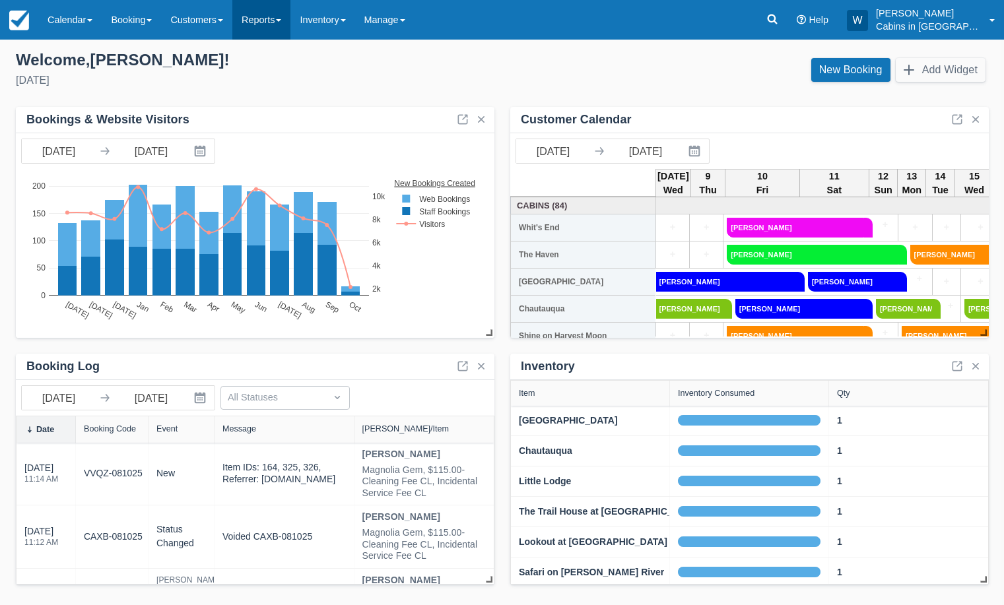
click at [270, 30] on link "Reports" at bounding box center [261, 20] width 58 height 40
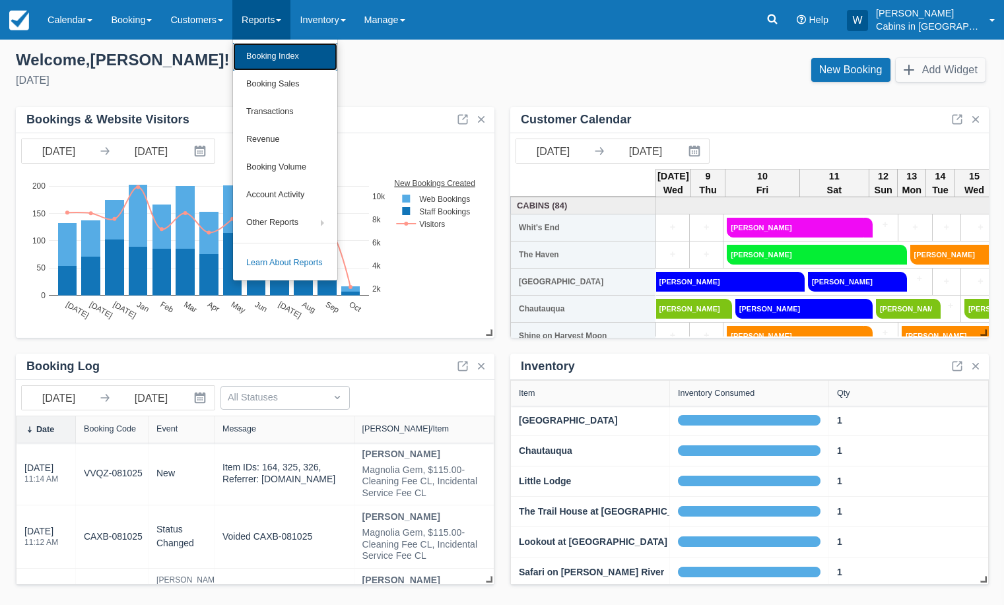
click at [267, 57] on link "Booking Index" at bounding box center [285, 57] width 104 height 28
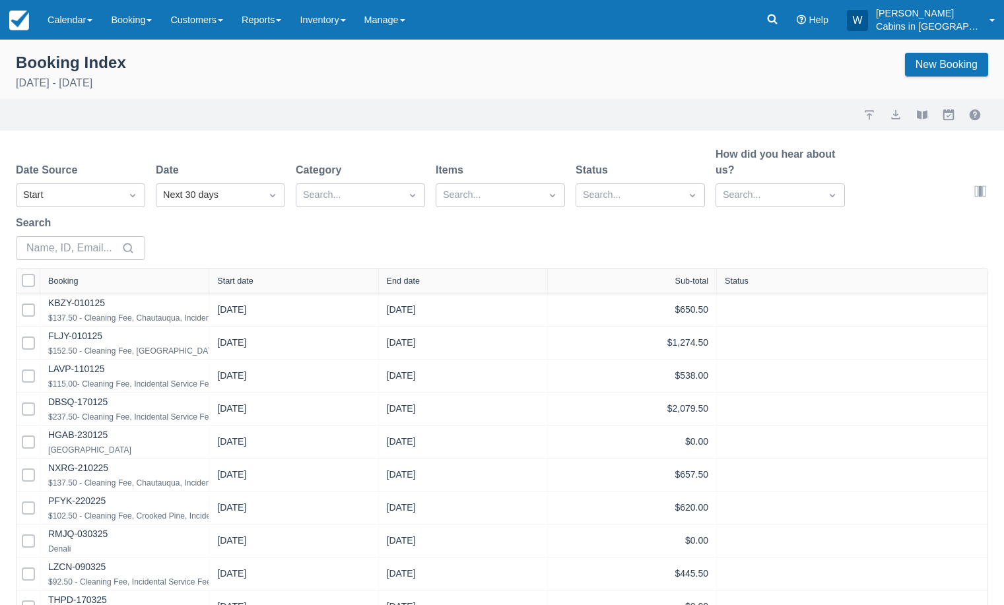
select select "25"
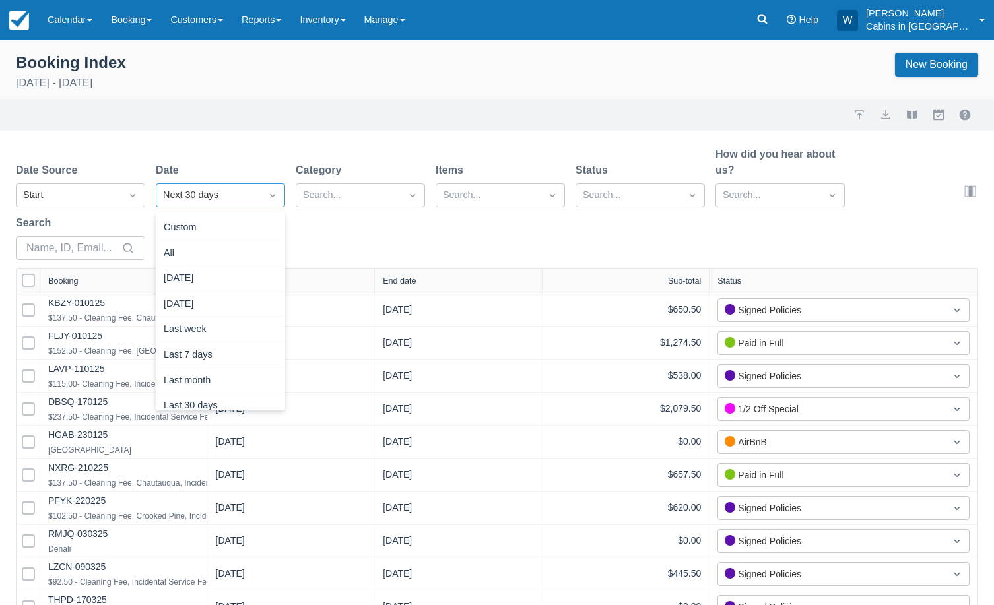
click at [196, 195] on div "Next 30 days" at bounding box center [208, 195] width 91 height 15
click at [212, 224] on div "Custom" at bounding box center [220, 228] width 129 height 26
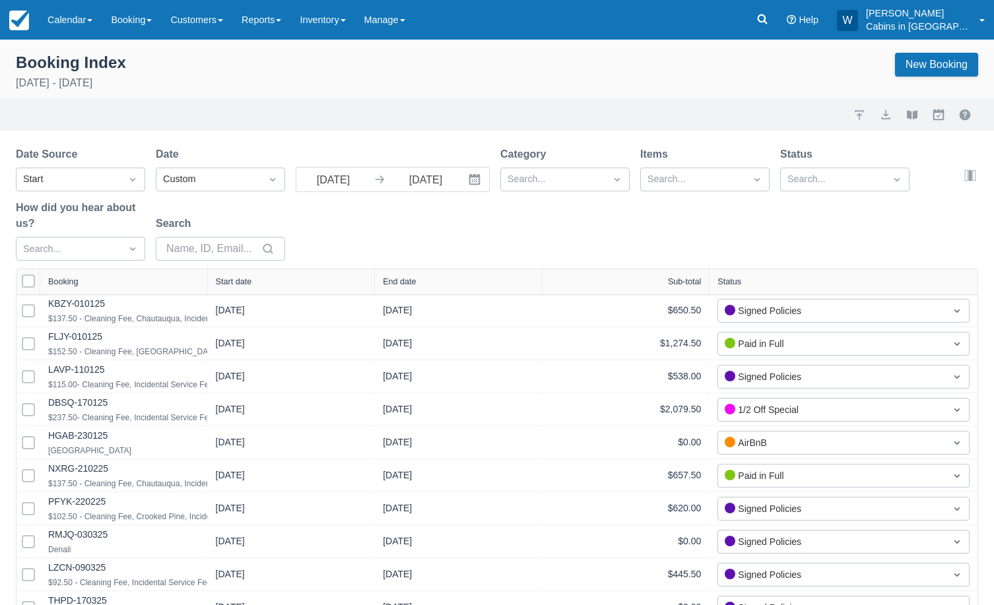
select select "25"
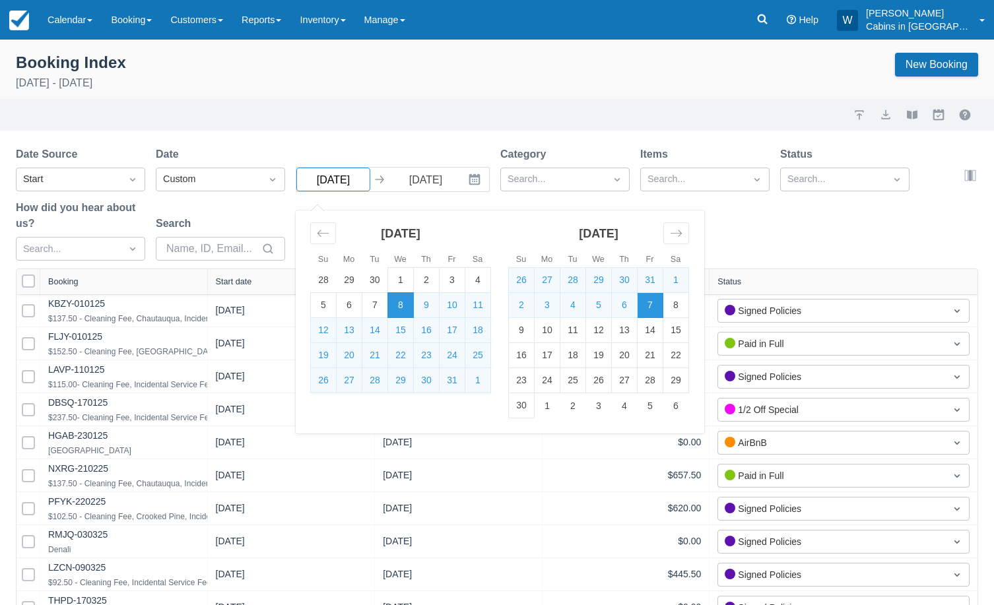
click at [337, 178] on input "[DATE]" at bounding box center [333, 180] width 74 height 24
click at [324, 234] on icon "Move backward to switch to the previous month." at bounding box center [323, 233] width 11 height 7
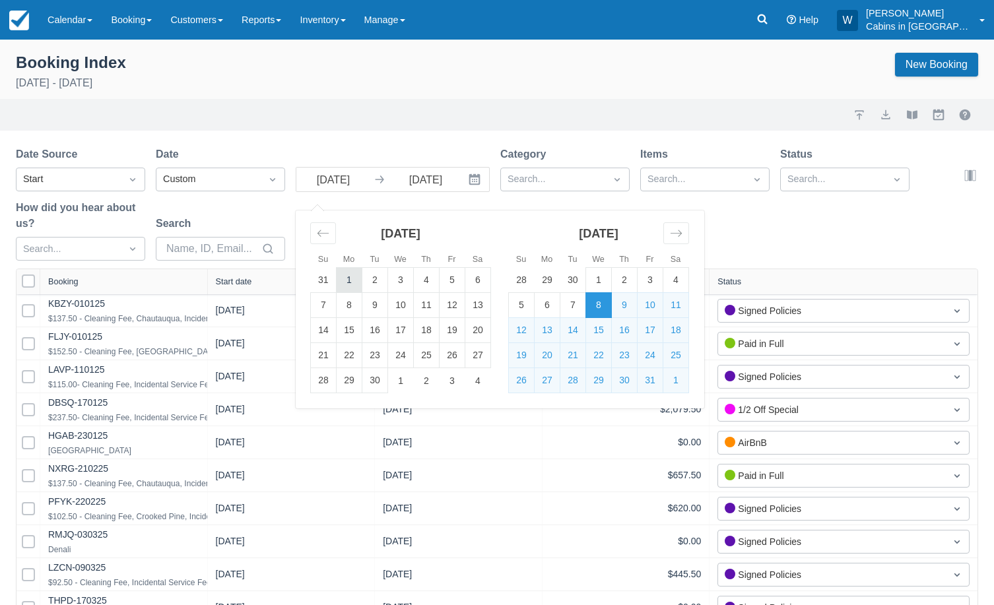
click at [347, 283] on td "1" at bounding box center [350, 280] width 26 height 25
type input "09/01/25"
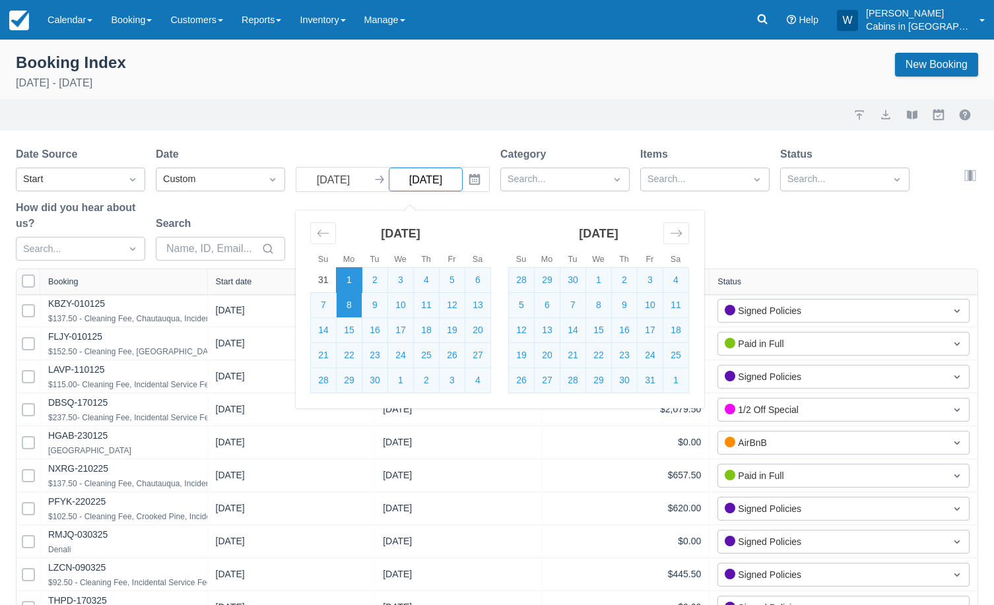
select select "25"
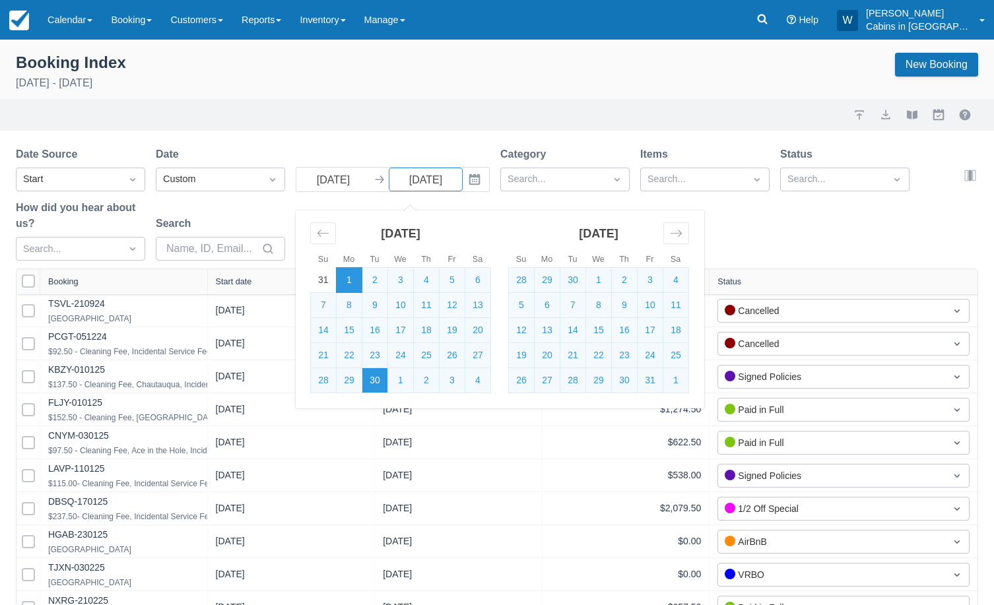
click at [378, 375] on td "30" at bounding box center [375, 380] width 26 height 25
type input "09/30/25"
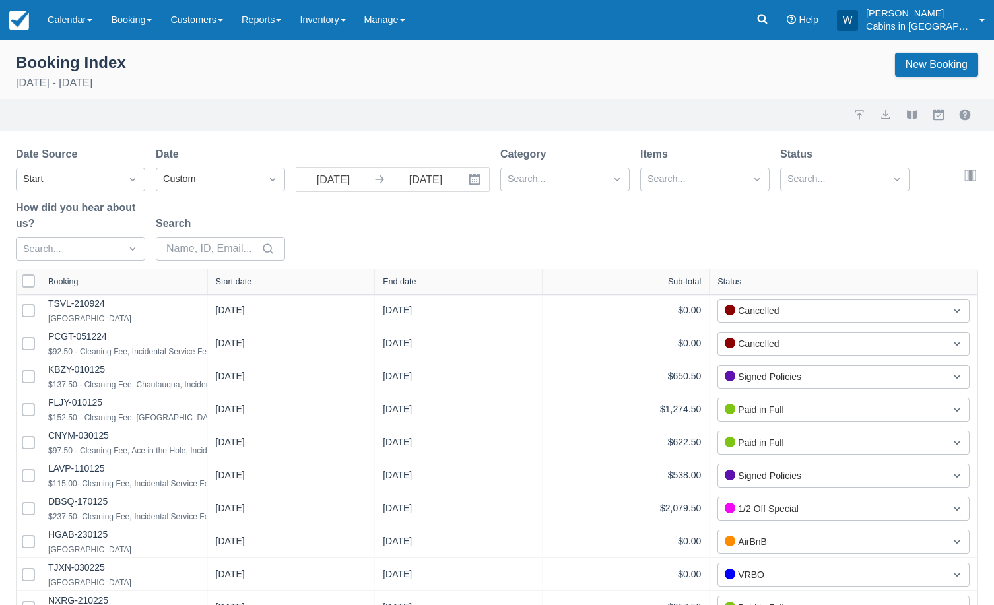
select select "25"
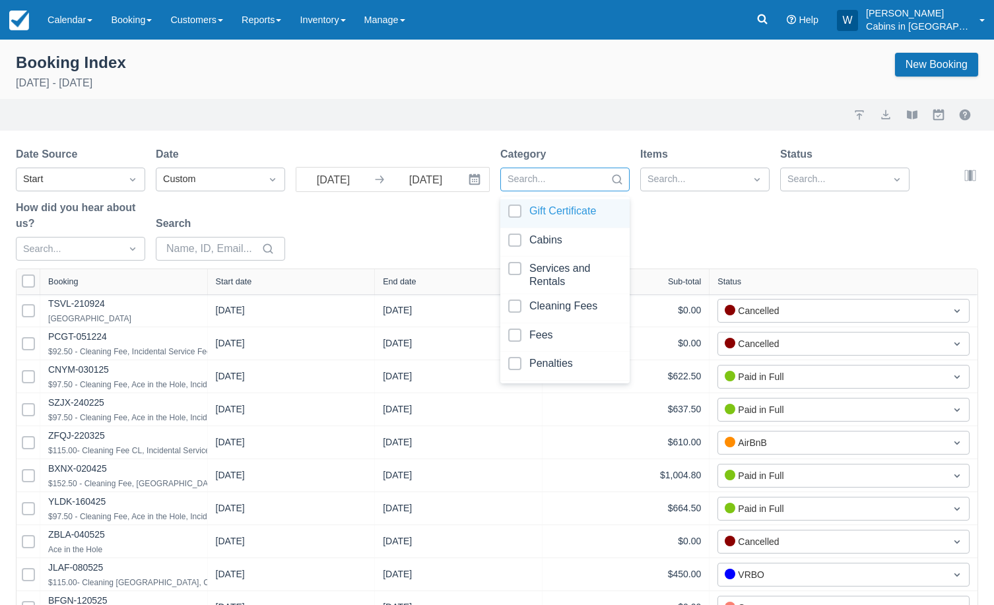
click at [537, 180] on div at bounding box center [553, 179] width 91 height 17
click at [515, 240] on div at bounding box center [565, 243] width 114 height 18
select select "25"
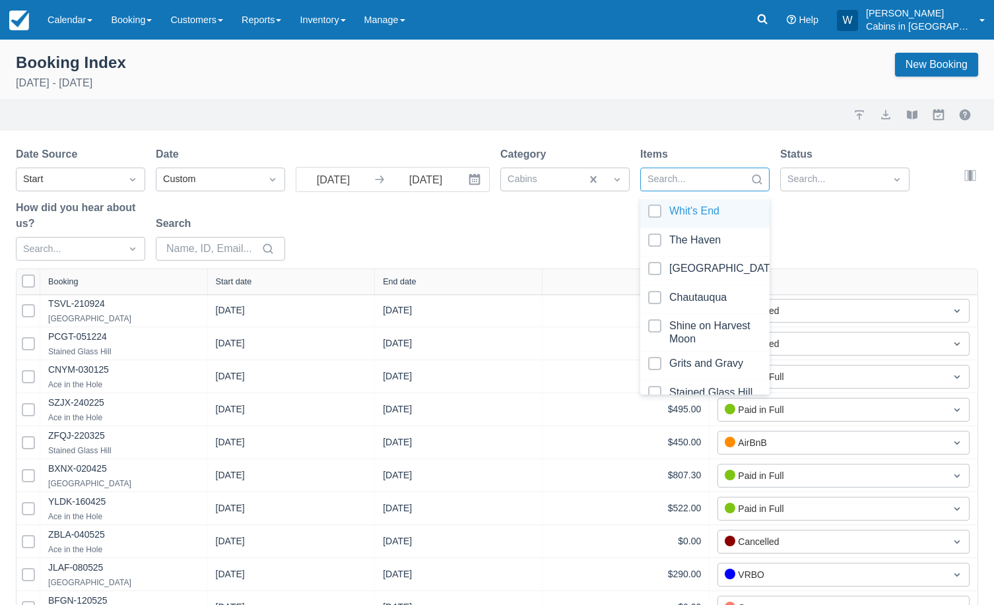
click at [664, 177] on div at bounding box center [693, 179] width 91 height 17
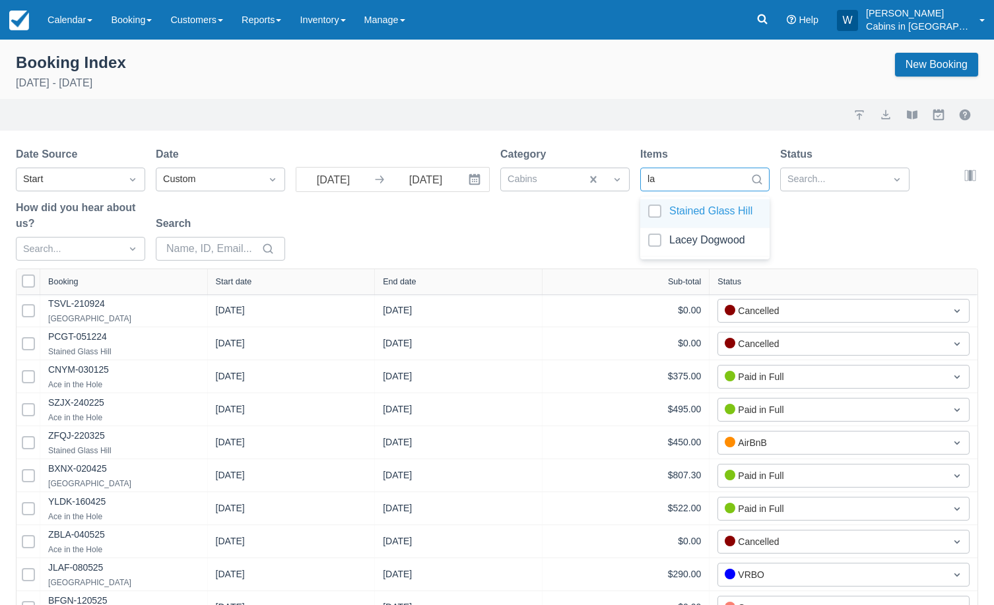
type input "lac"
click at [648, 212] on div "Lacey Dogwood" at bounding box center [704, 213] width 129 height 29
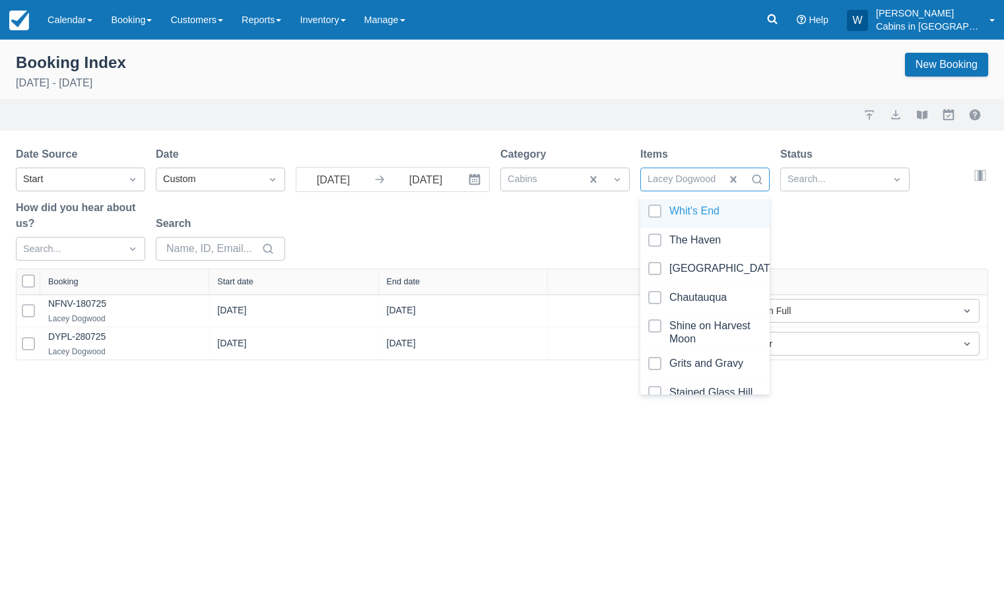
click at [562, 228] on div "Date Source Start Date Custom 09/01/25 Navigate forward to interact with the ca…" at bounding box center [494, 208] width 957 height 122
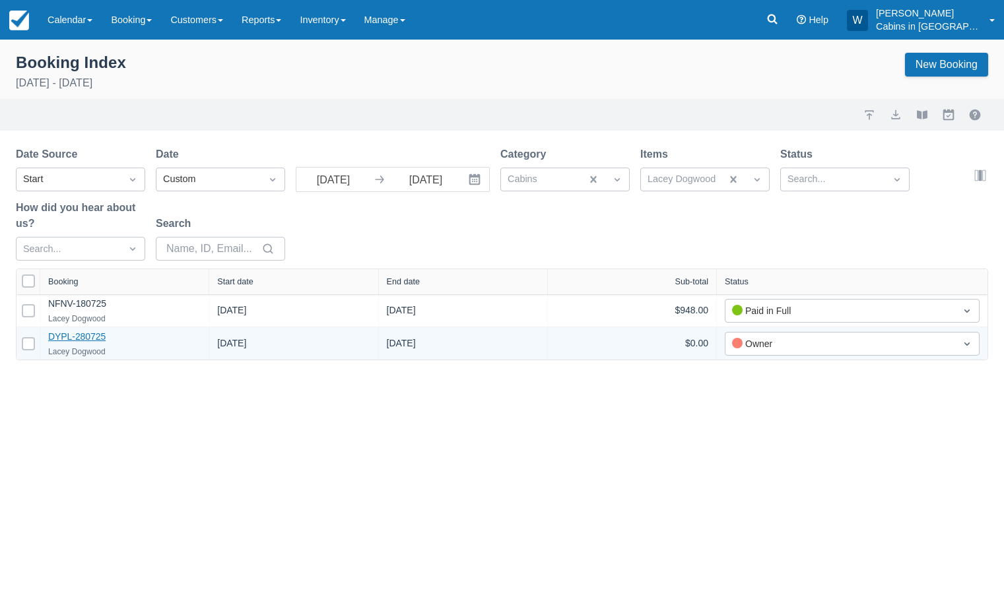
click at [70, 334] on link "DYPL-280725" at bounding box center [76, 336] width 57 height 11
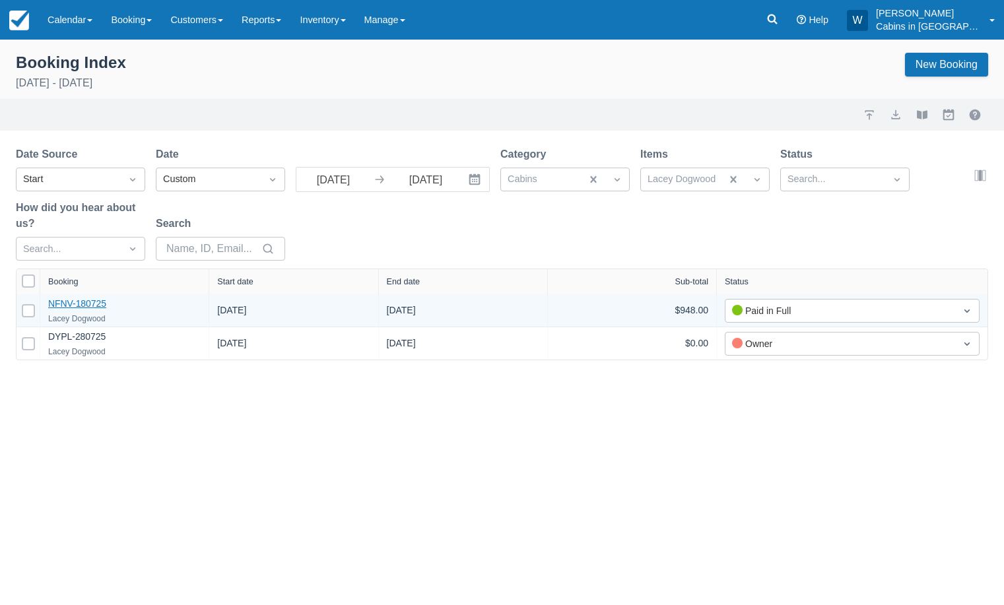
click at [90, 302] on link "NFNV-180725" at bounding box center [77, 303] width 58 height 11
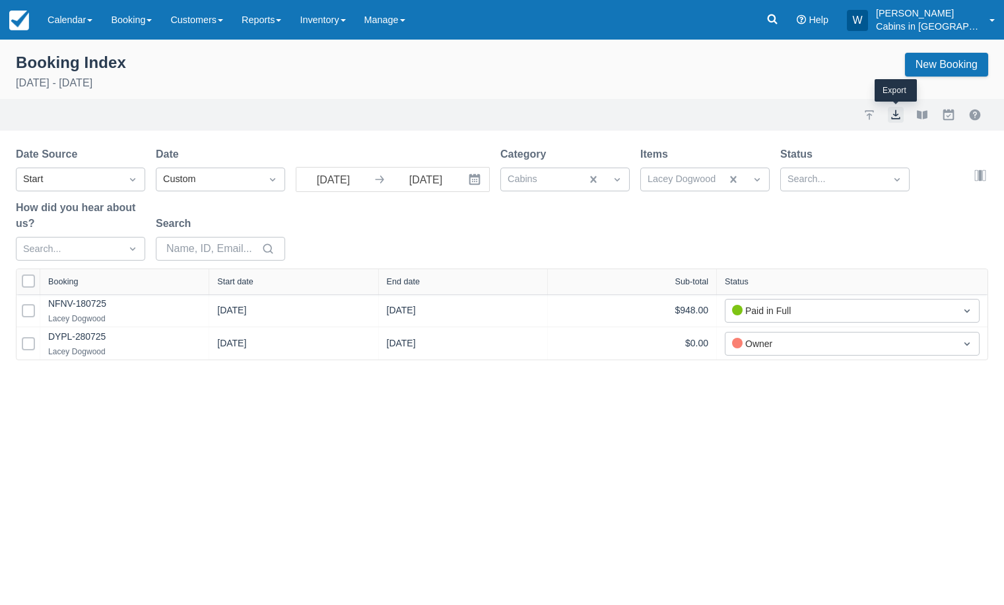
click at [897, 115] on button "export" at bounding box center [896, 115] width 16 height 16
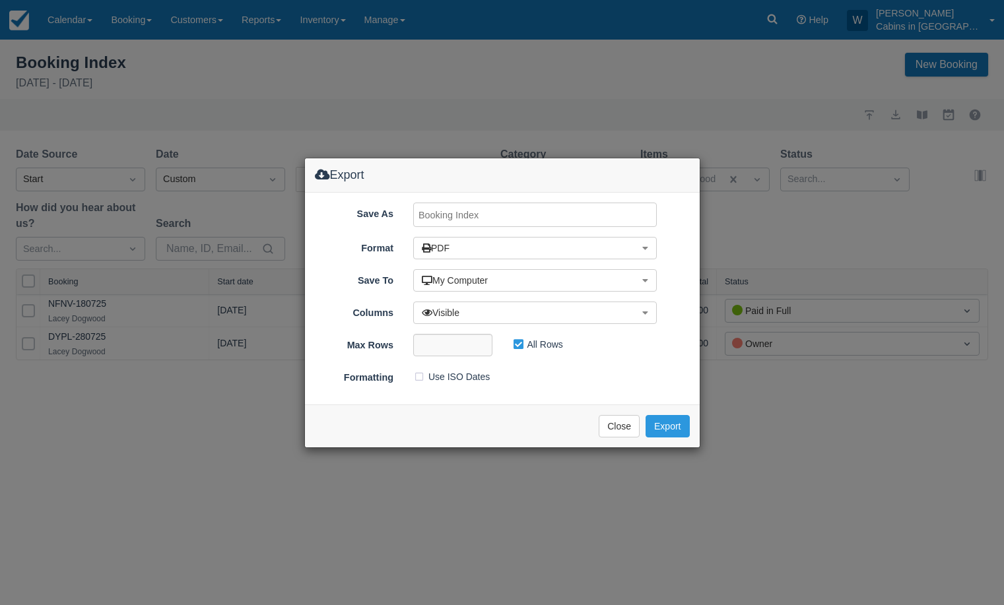
click at [487, 211] on input "Save As" at bounding box center [535, 215] width 244 height 24
type input "Lacey SEPT 2025"
click at [677, 426] on button "Export" at bounding box center [668, 426] width 44 height 22
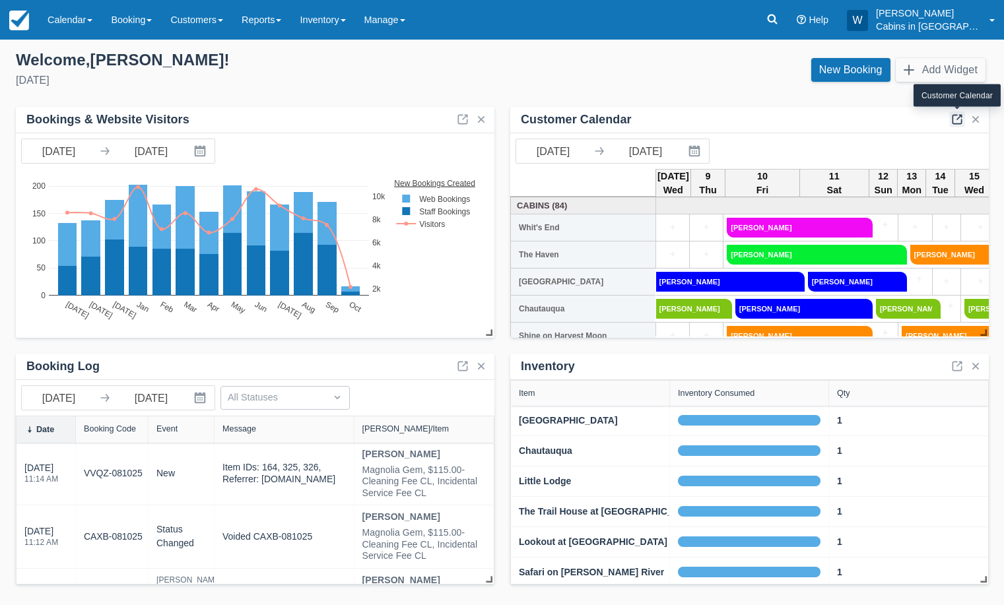
click at [962, 116] on link at bounding box center [957, 120] width 16 height 16
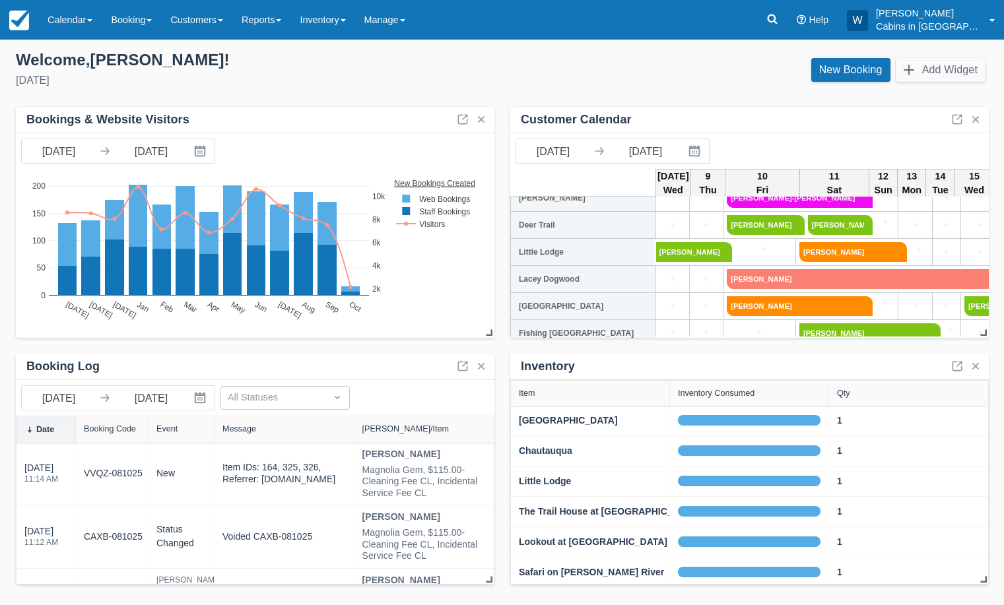
scroll to position [388, 0]
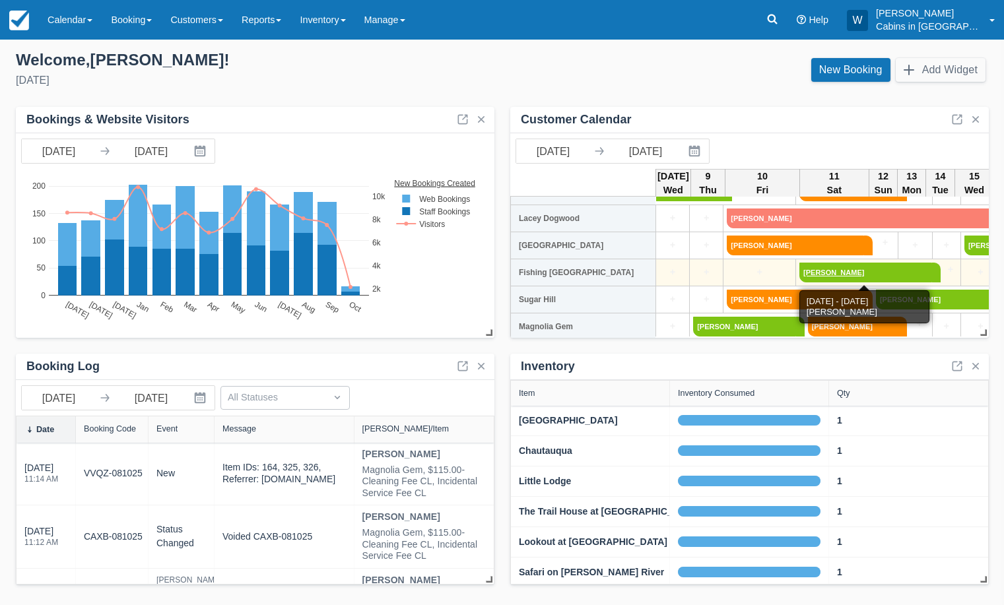
click at [835, 271] on link "Brian Lockwood" at bounding box center [866, 273] width 133 height 20
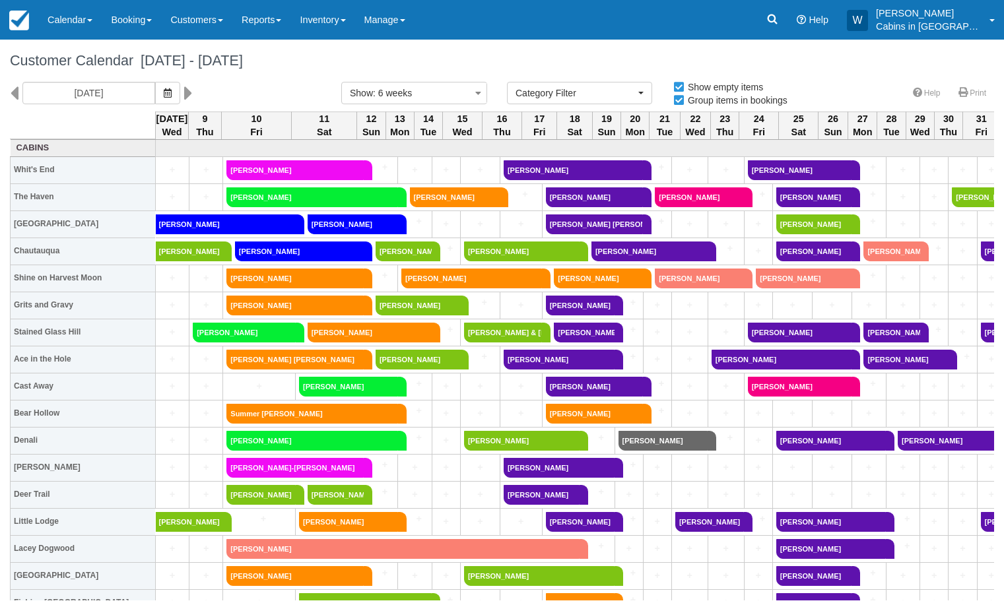
select select
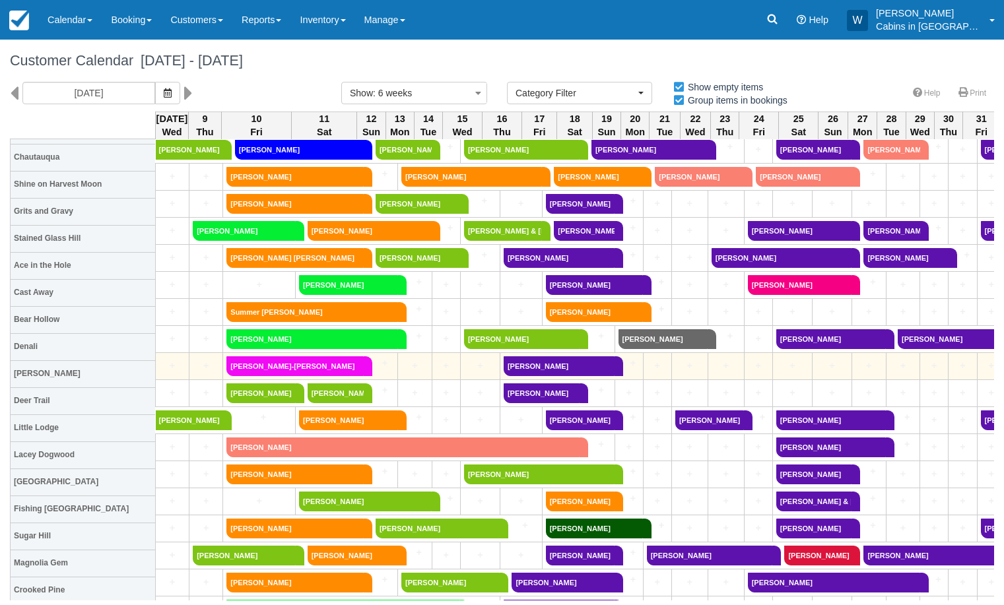
scroll to position [104, 0]
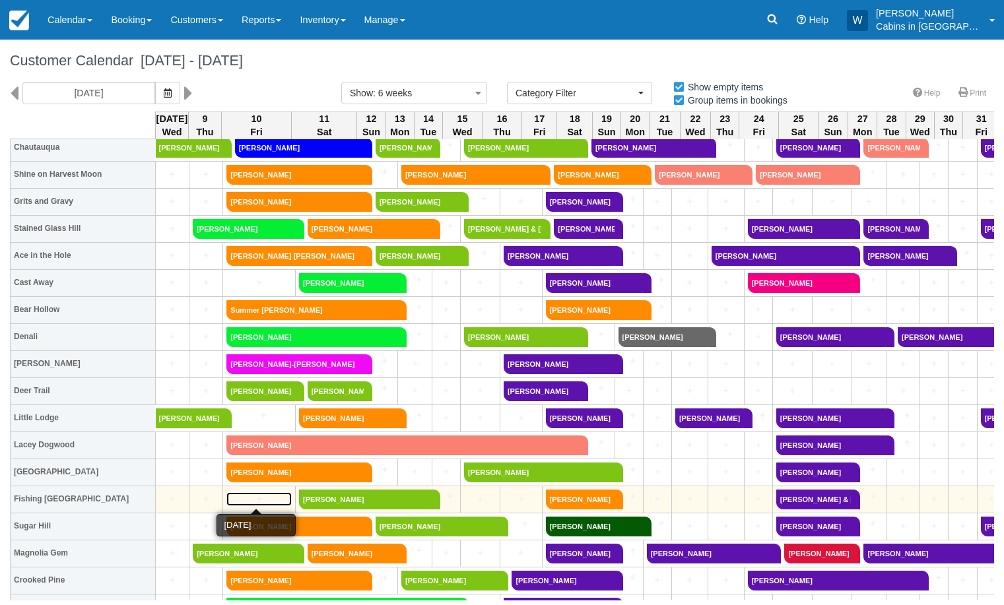
click at [265, 495] on link "+" at bounding box center [258, 500] width 65 height 14
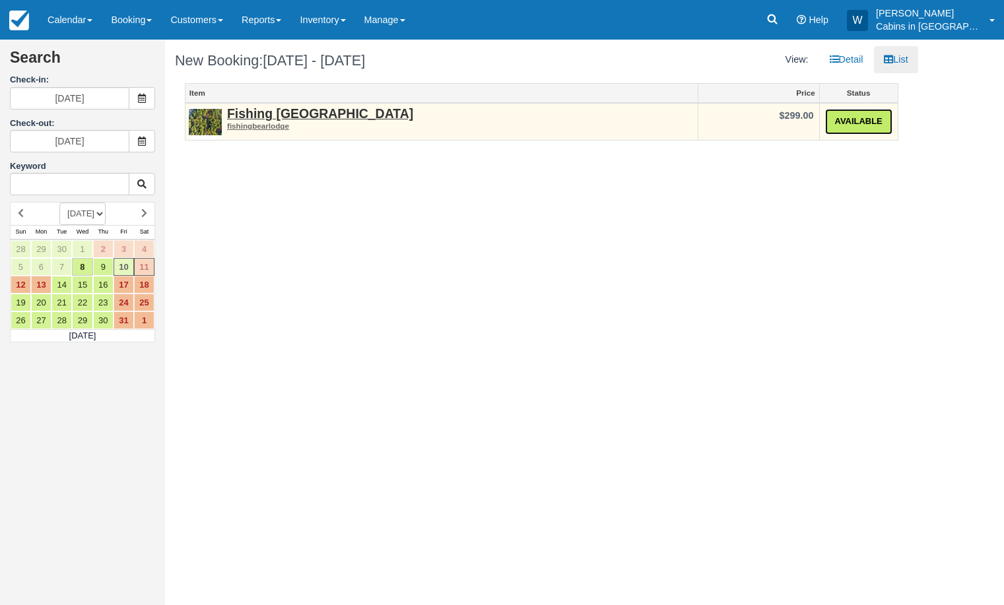
click at [866, 120] on link "Available" at bounding box center [858, 122] width 67 height 26
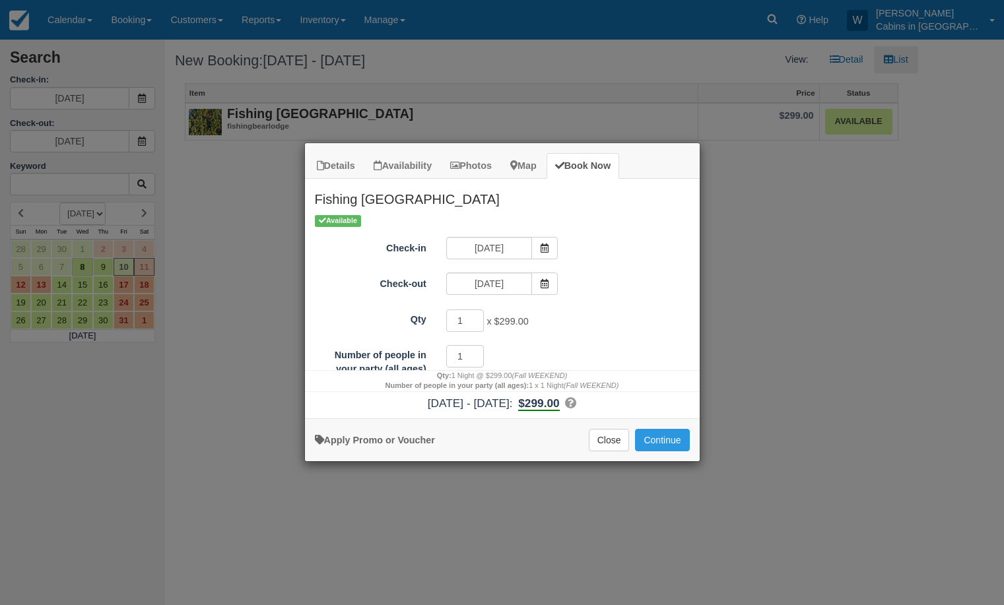
click at [576, 404] on icon "Item Modal" at bounding box center [570, 402] width 11 height 11
click at [611, 439] on button "Close" at bounding box center [609, 440] width 41 height 22
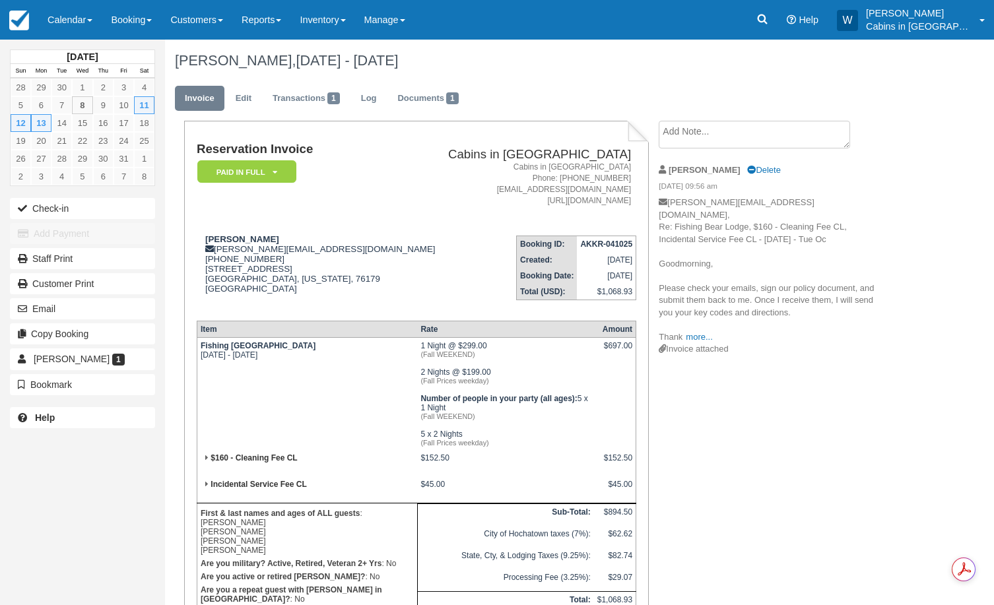
click at [691, 135] on textarea at bounding box center [754, 135] width 191 height 28
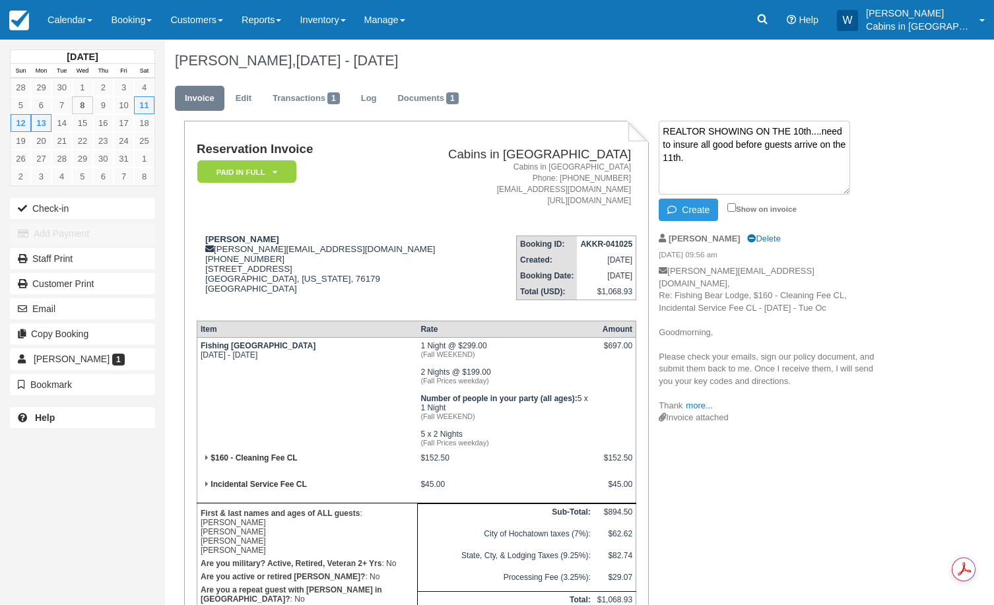
type textarea "REALTOR SHOWING ON THE 10th....need to insure all good before guests arrive on …"
click at [271, 167] on em "Paid in Full" at bounding box center [246, 171] width 99 height 23
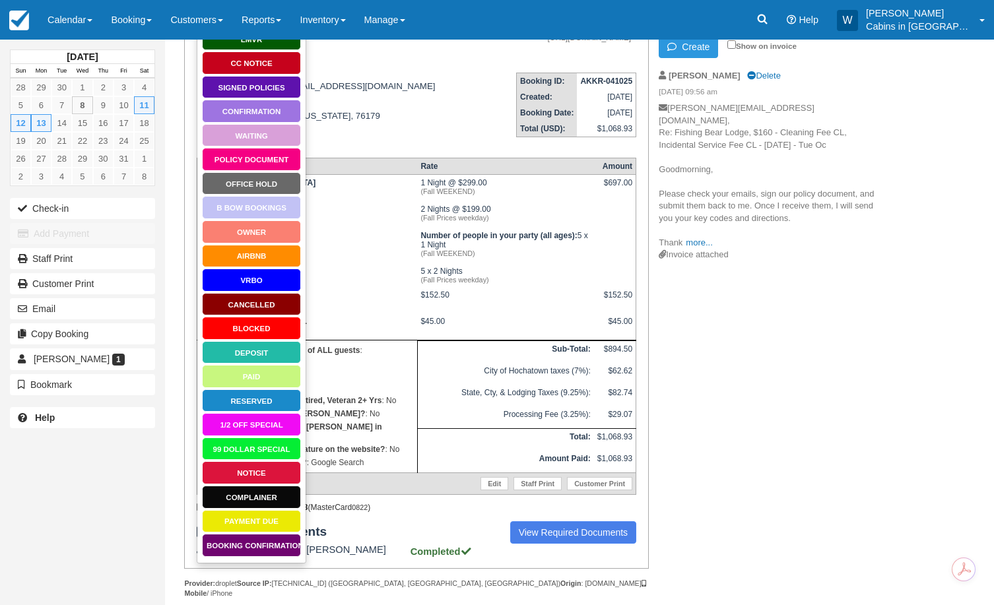
scroll to position [164, 0]
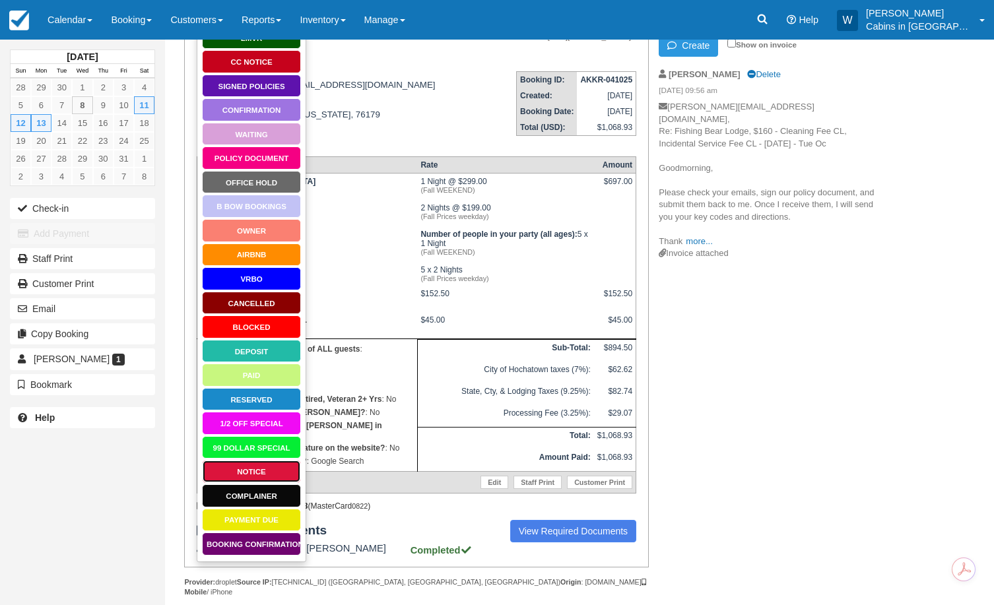
click at [255, 465] on link "Notice" at bounding box center [251, 471] width 99 height 23
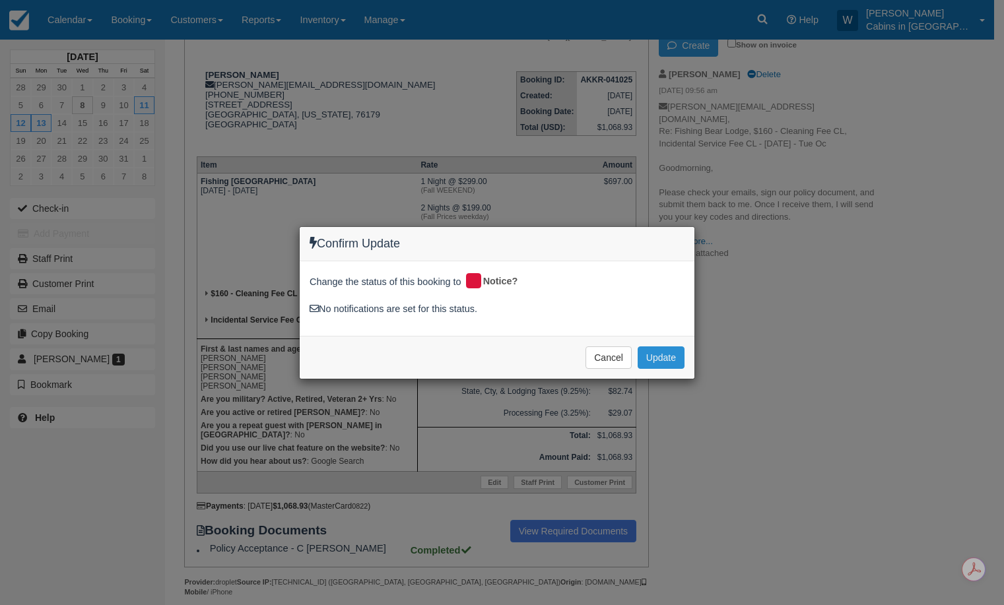
click at [669, 354] on button "Update" at bounding box center [661, 358] width 47 height 22
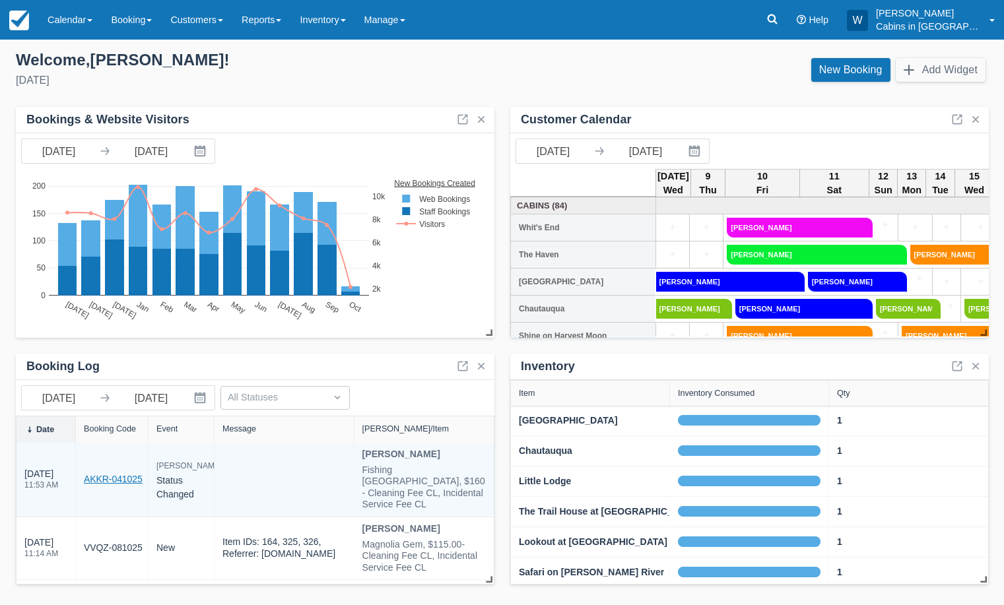
click at [107, 473] on link "AKKR-041025" at bounding box center [113, 480] width 59 height 14
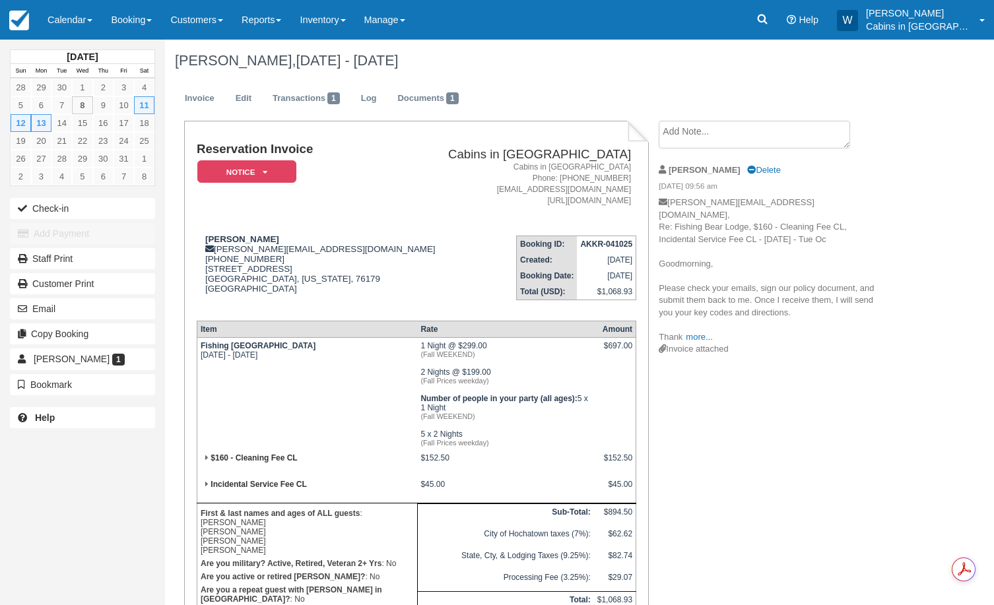
click at [710, 137] on textarea at bounding box center [754, 135] width 191 height 28
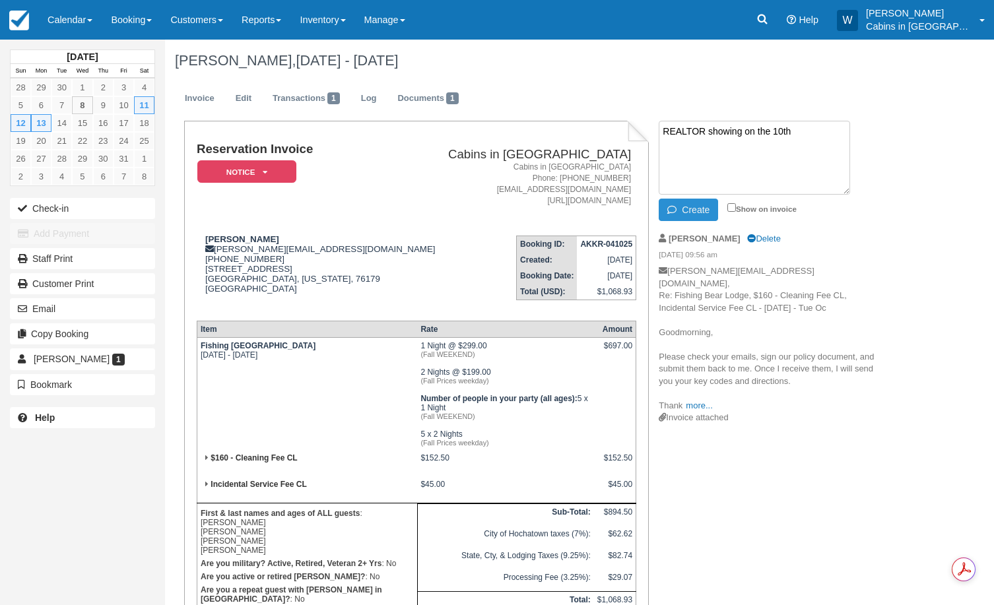
type textarea "REALTOR showing on the 10th"
click at [692, 209] on button "Create" at bounding box center [688, 210] width 59 height 22
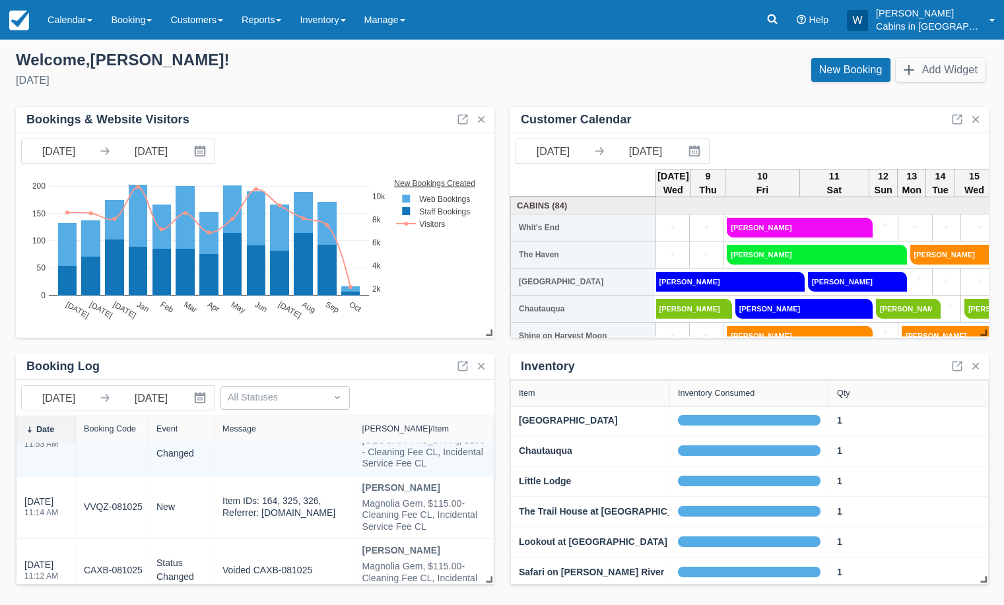
scroll to position [110, 0]
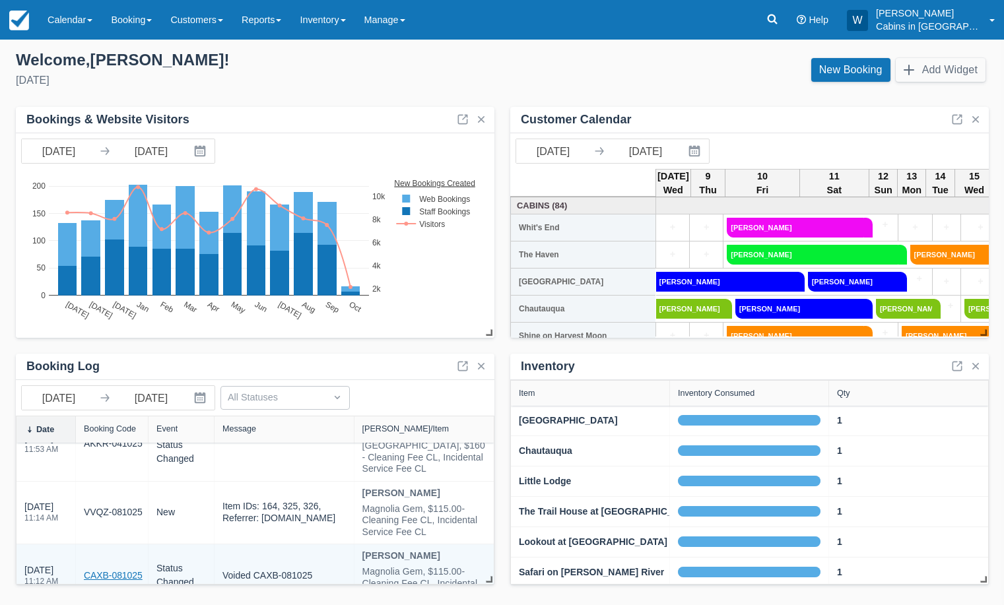
click at [118, 569] on link "CAXB-081025" at bounding box center [113, 576] width 59 height 14
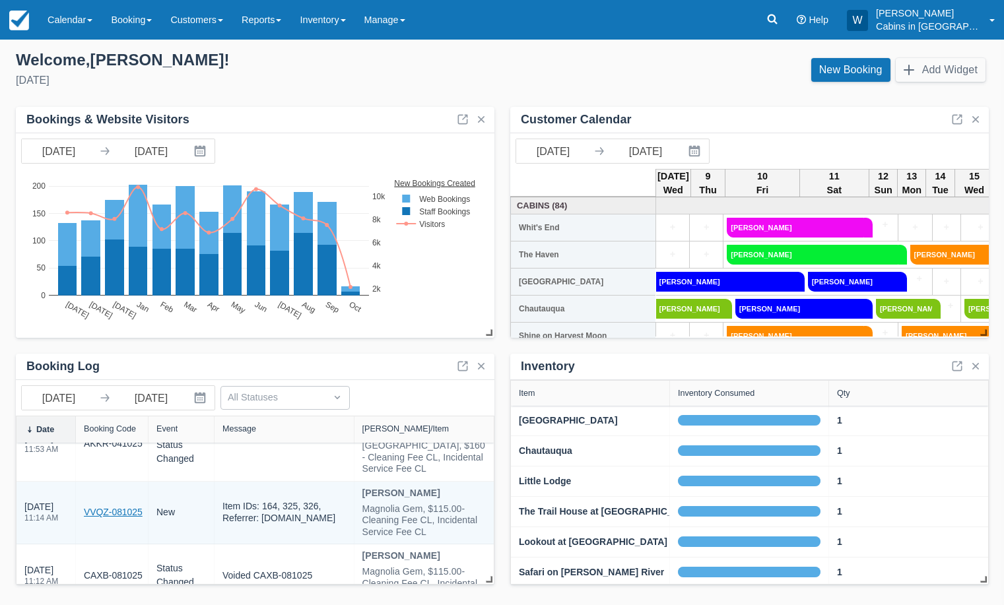
click at [121, 506] on link "VVQZ-081025" at bounding box center [113, 513] width 59 height 14
